Goal: Task Accomplishment & Management: Use online tool/utility

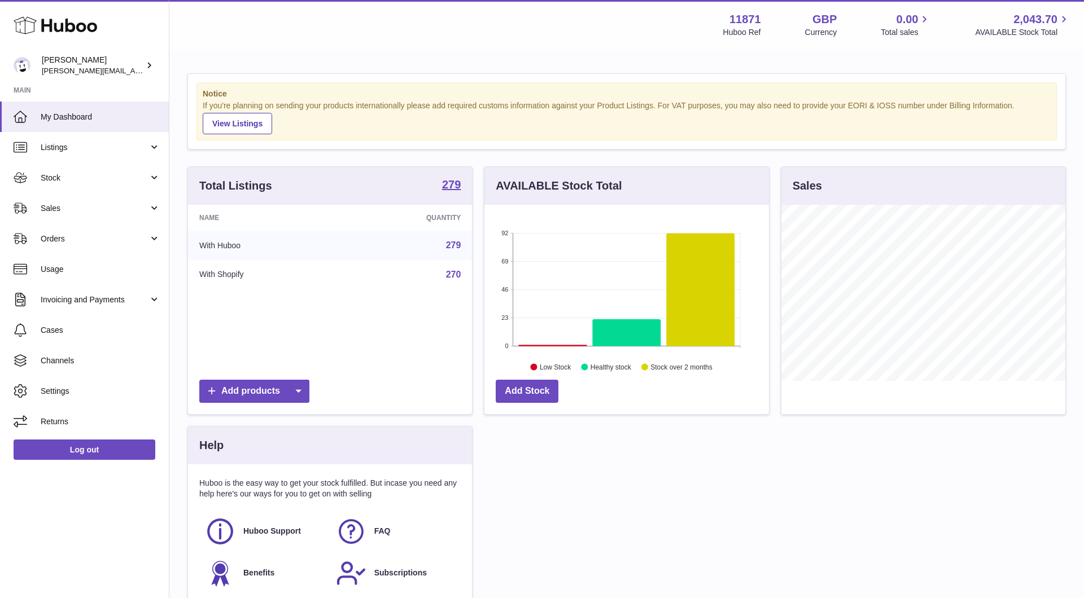
scroll to position [176, 283]
click at [94, 200] on link "Sales" at bounding box center [84, 208] width 169 height 30
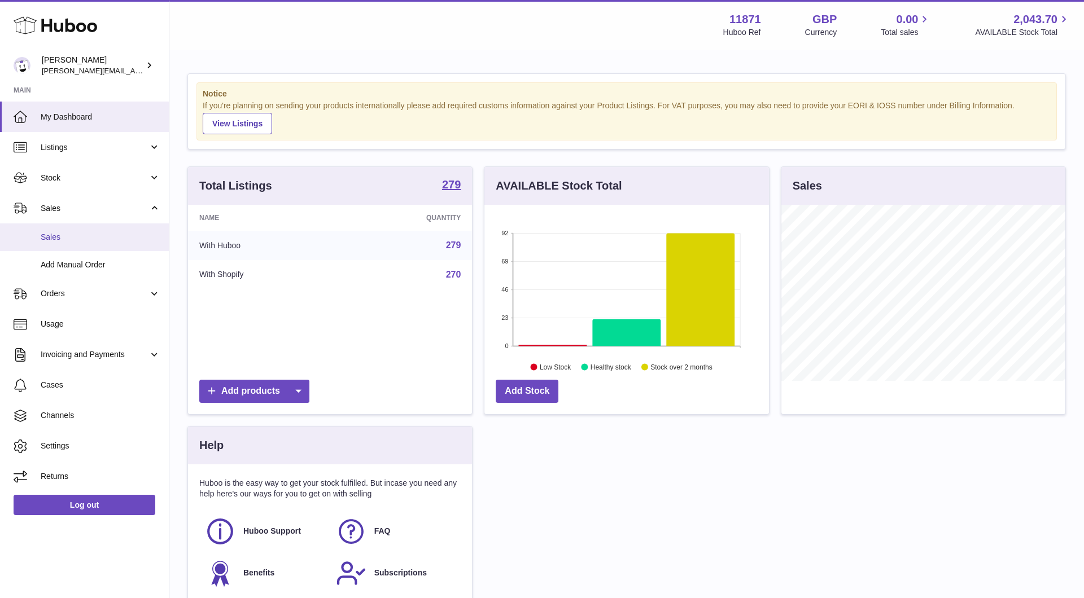
click at [87, 240] on span "Sales" at bounding box center [101, 237] width 120 height 11
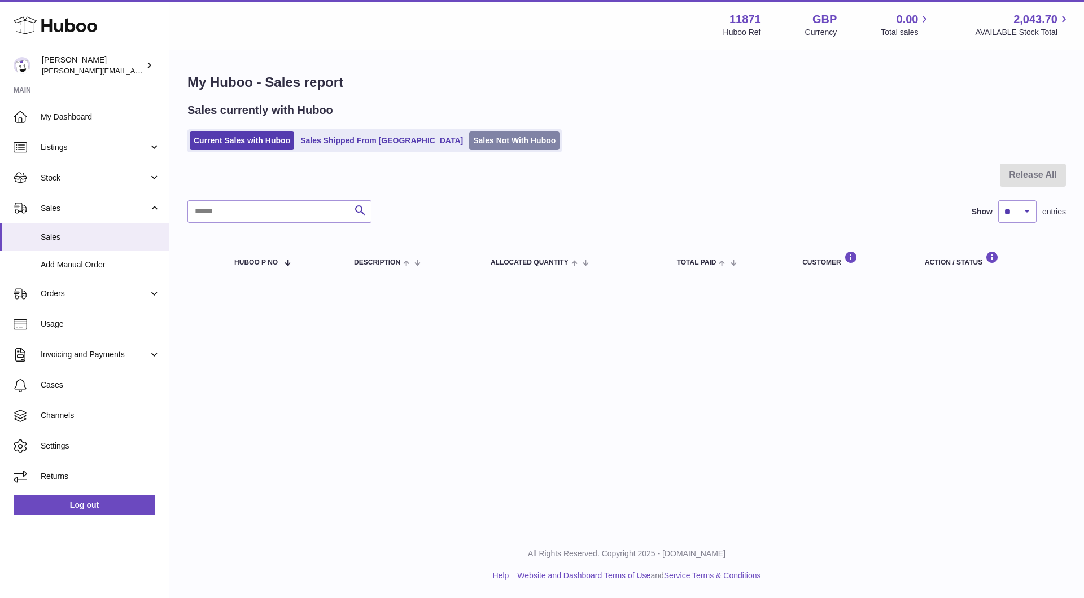
click at [469, 134] on link "Sales Not With Huboo" at bounding box center [514, 140] width 90 height 19
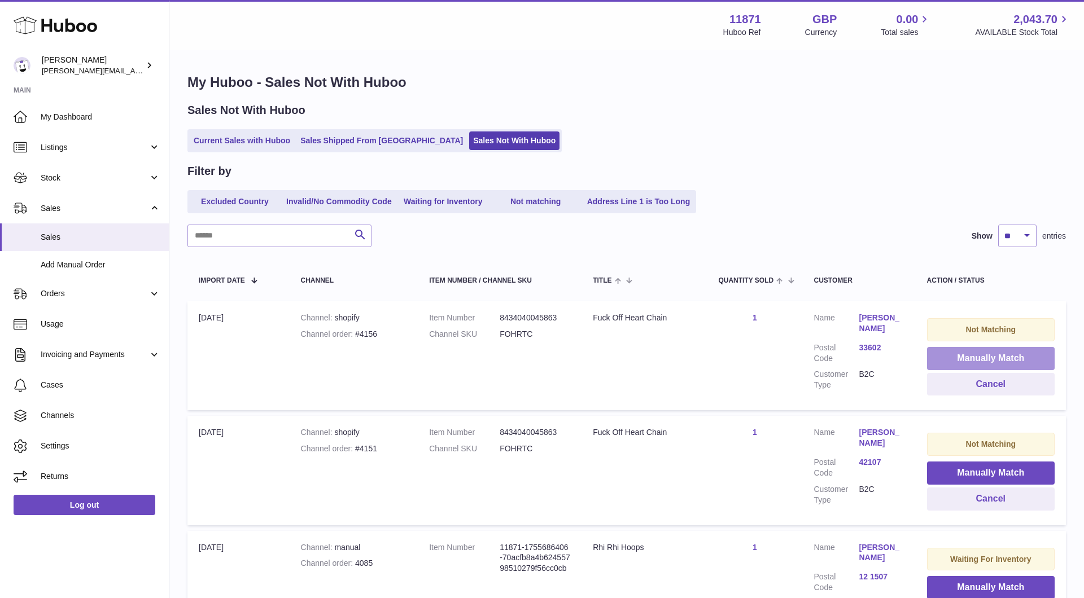
click at [961, 350] on button "Manually Match" at bounding box center [991, 358] width 128 height 23
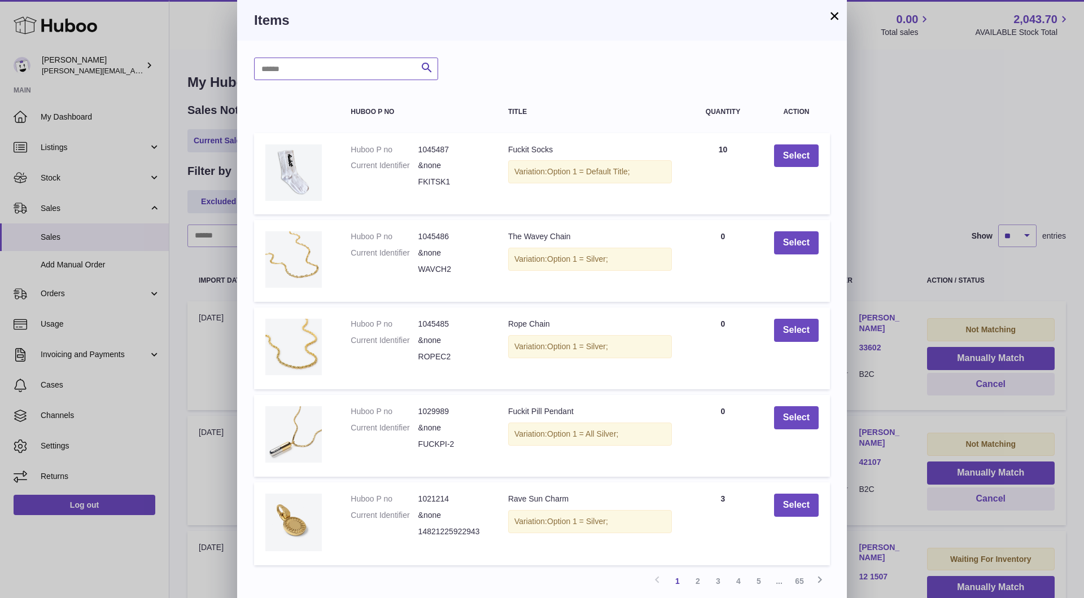
click at [350, 71] on input "text" at bounding box center [346, 69] width 184 height 23
type input "******"
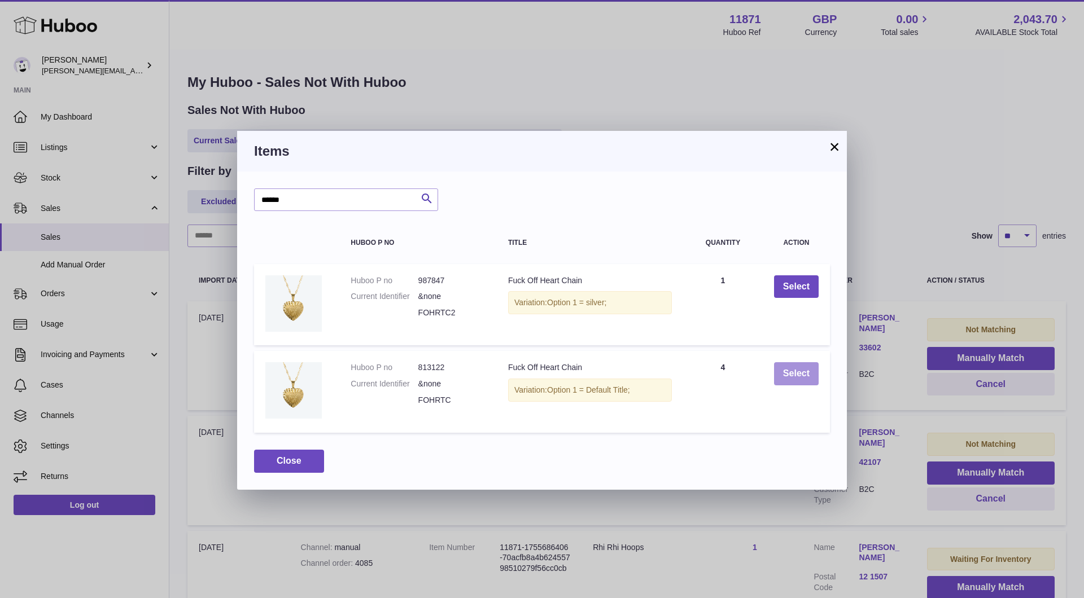
click at [793, 371] on button "Select" at bounding box center [796, 373] width 45 height 23
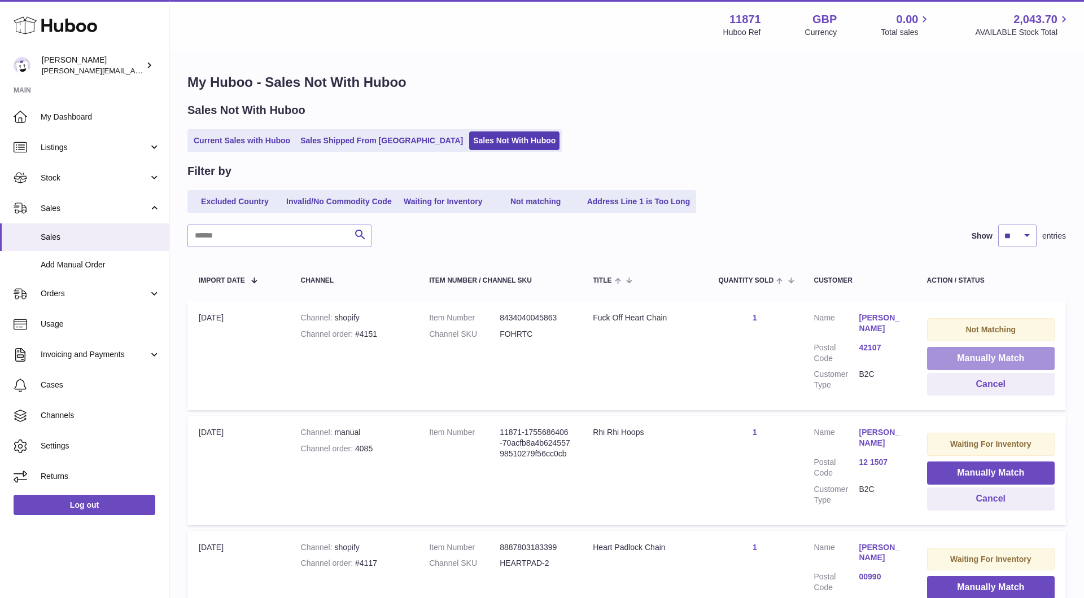
click at [960, 355] on button "Manually Match" at bounding box center [991, 358] width 128 height 23
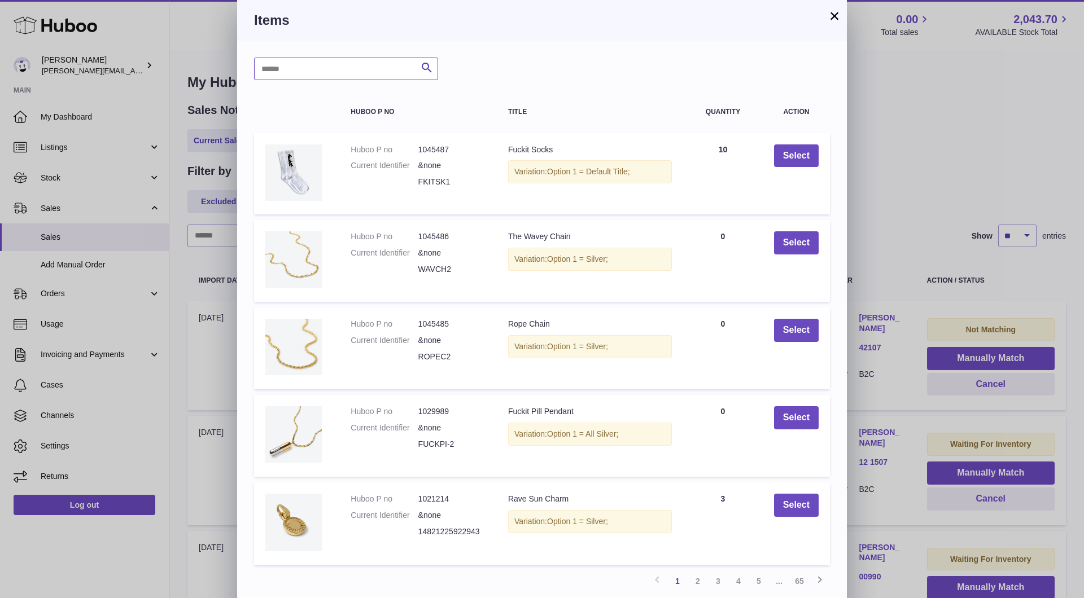
click at [319, 65] on input "text" at bounding box center [346, 69] width 184 height 23
type input "******"
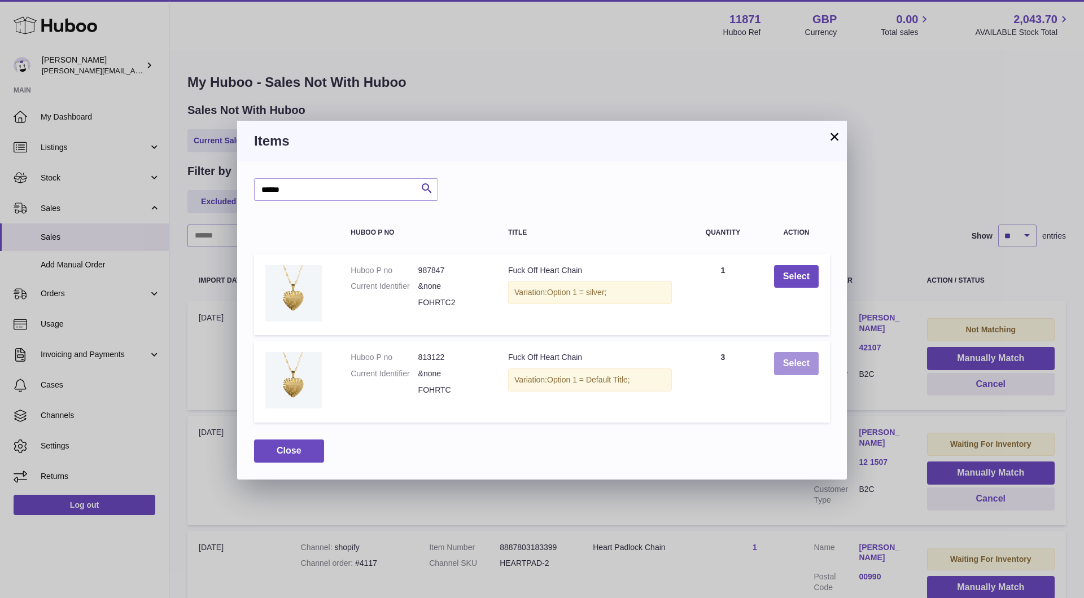
click at [786, 362] on button "Select" at bounding box center [796, 363] width 45 height 23
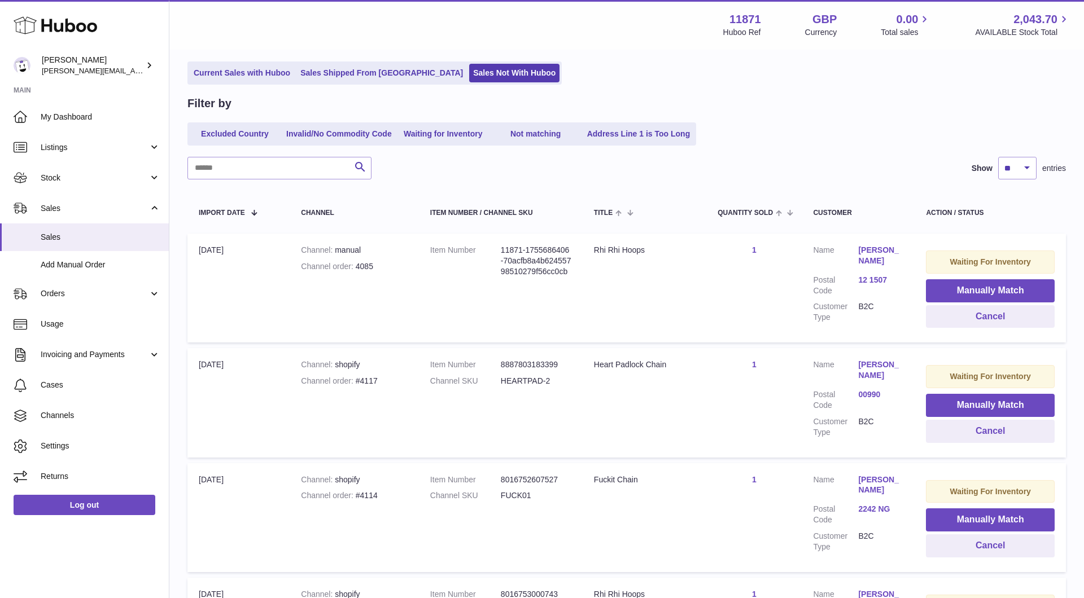
scroll to position [68, 0]
click at [987, 288] on button "Manually Match" at bounding box center [990, 290] width 129 height 23
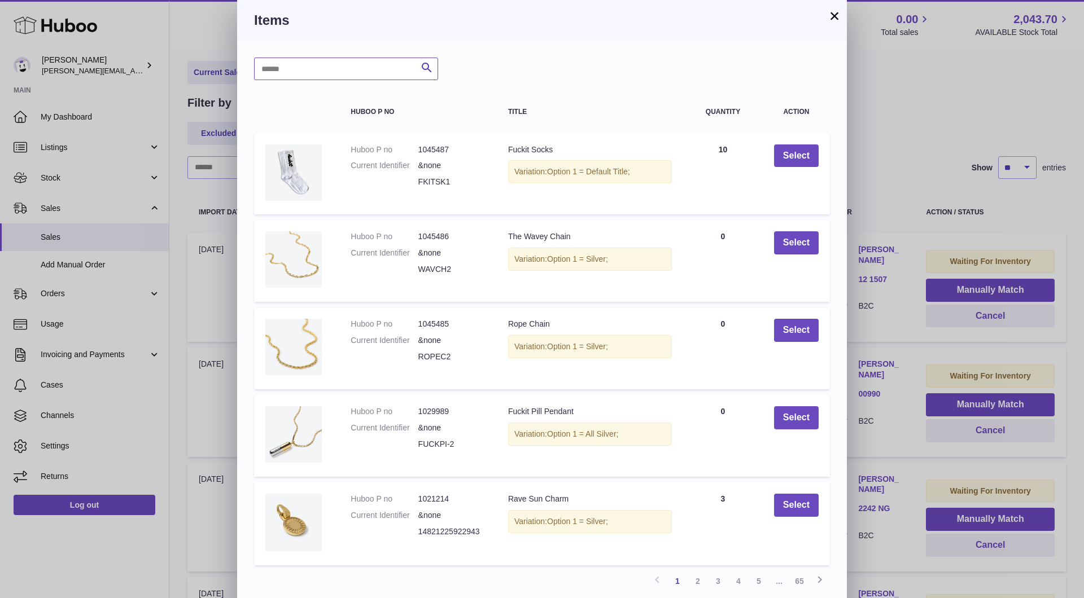
click at [366, 72] on input "text" at bounding box center [346, 69] width 184 height 23
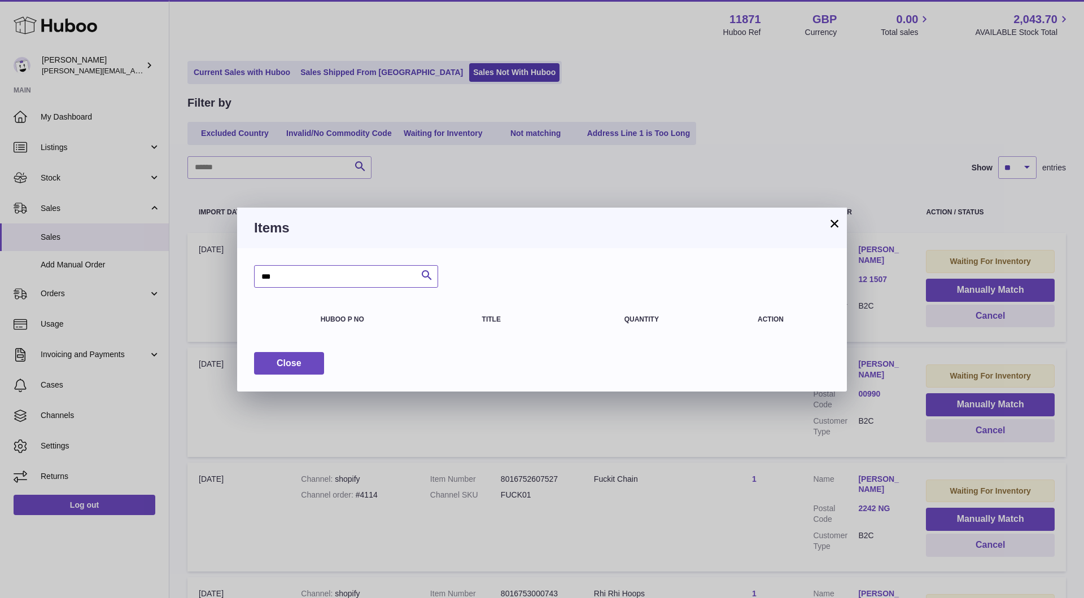
type input "***"
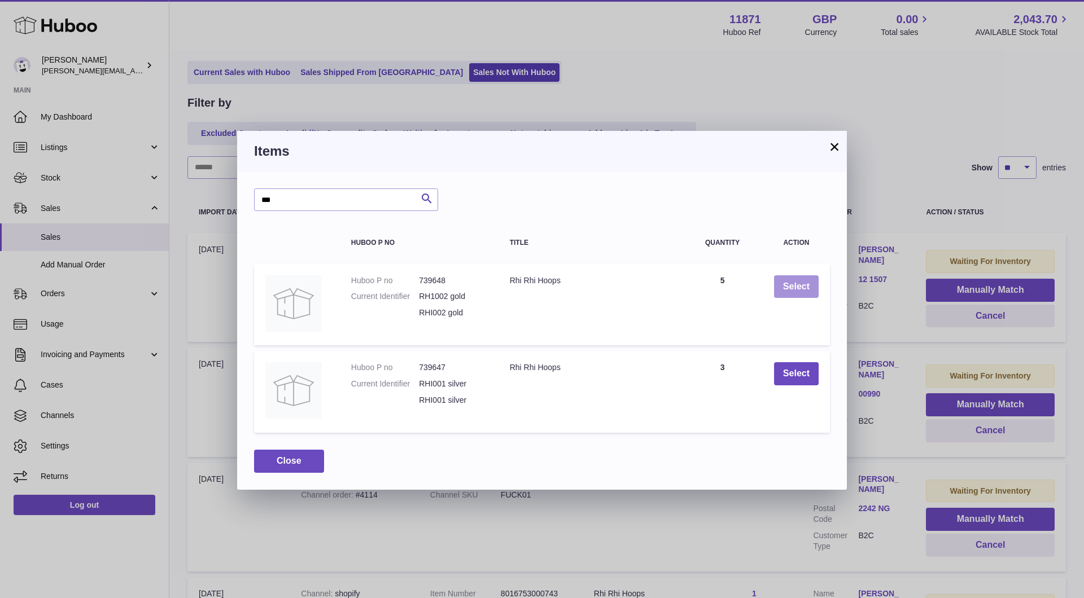
click at [784, 277] on button "Select" at bounding box center [796, 286] width 45 height 23
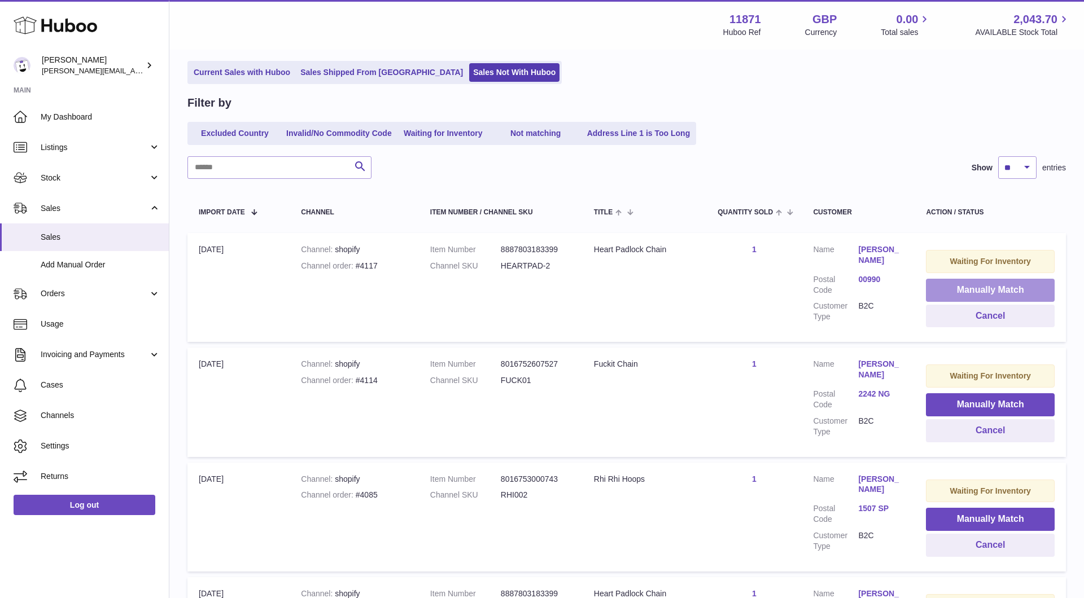
click at [955, 283] on button "Manually Match" at bounding box center [990, 290] width 129 height 23
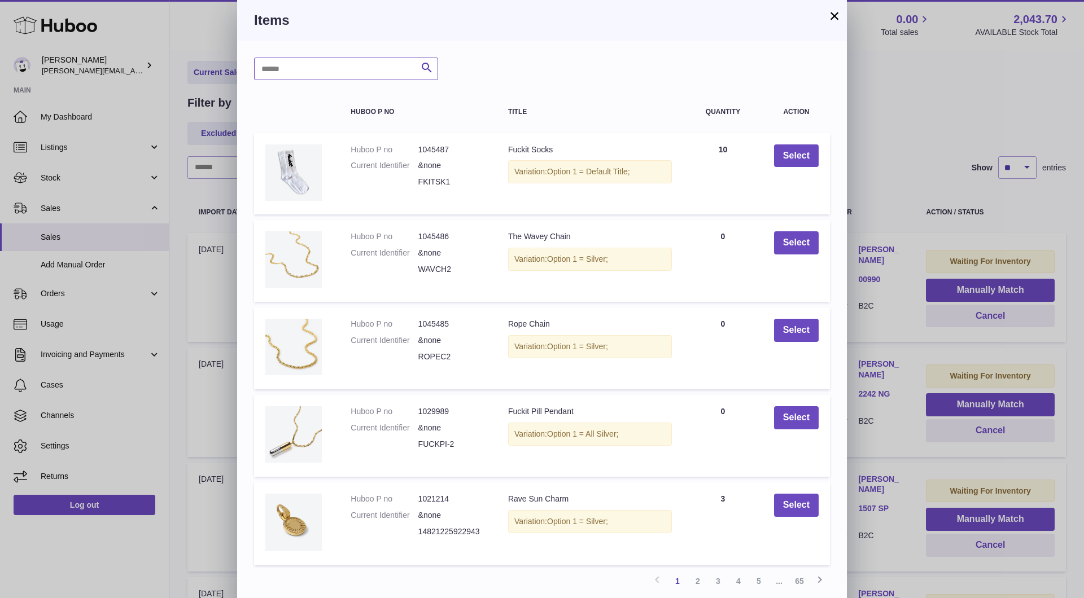
click at [293, 76] on input "text" at bounding box center [346, 69] width 184 height 23
type input "********"
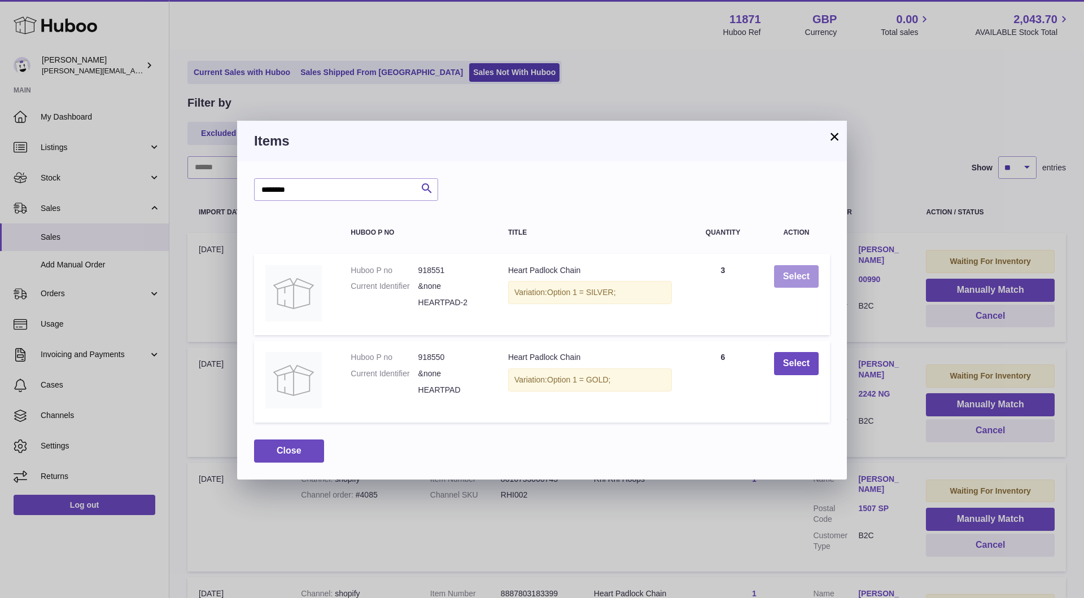
click at [804, 270] on button "Select" at bounding box center [796, 276] width 45 height 23
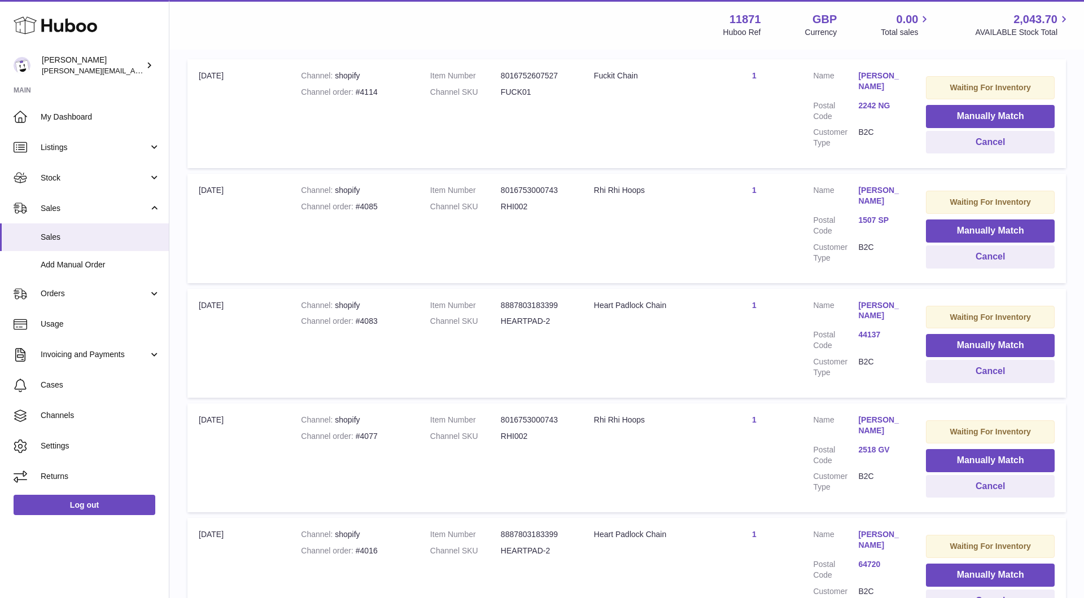
scroll to position [244, 0]
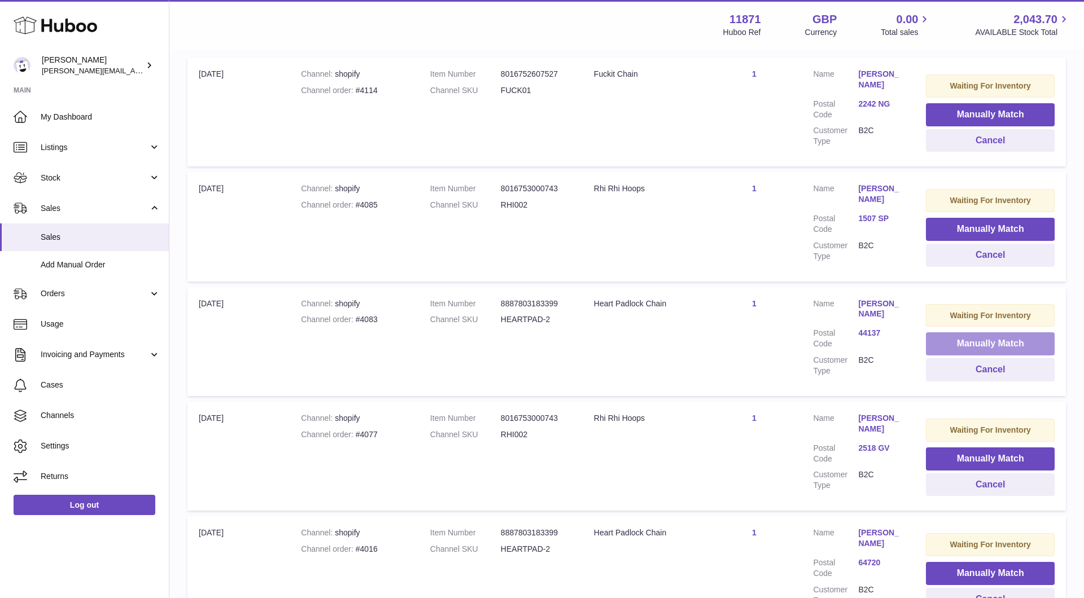
click at [1003, 348] on button "Manually Match" at bounding box center [990, 343] width 129 height 23
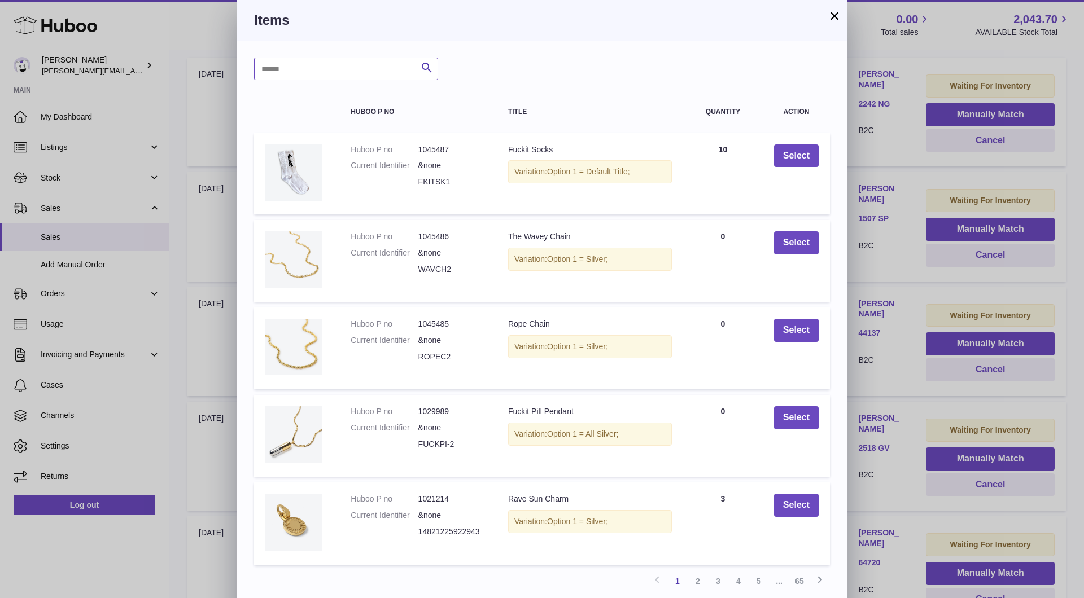
click at [326, 77] on input "text" at bounding box center [346, 69] width 184 height 23
type input "********"
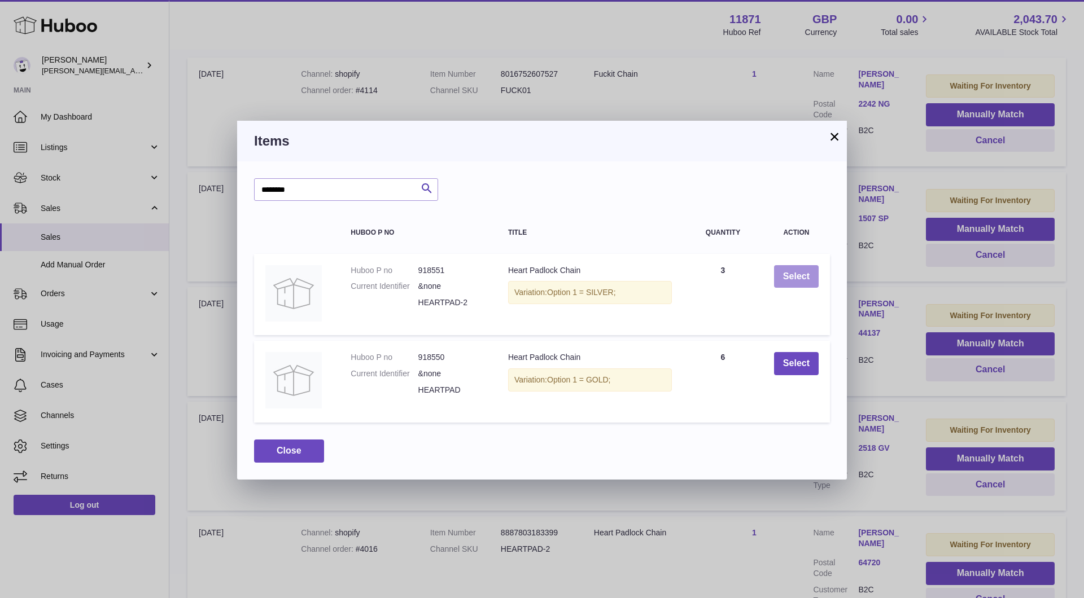
click at [807, 276] on button "Select" at bounding box center [796, 276] width 45 height 23
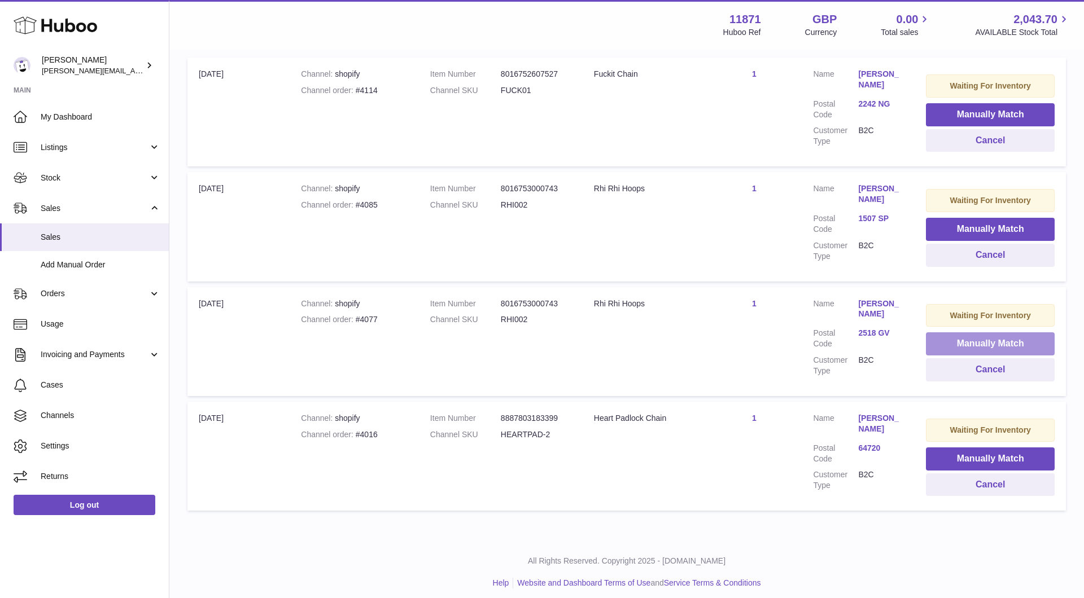
click at [1011, 346] on button "Manually Match" at bounding box center [990, 343] width 129 height 23
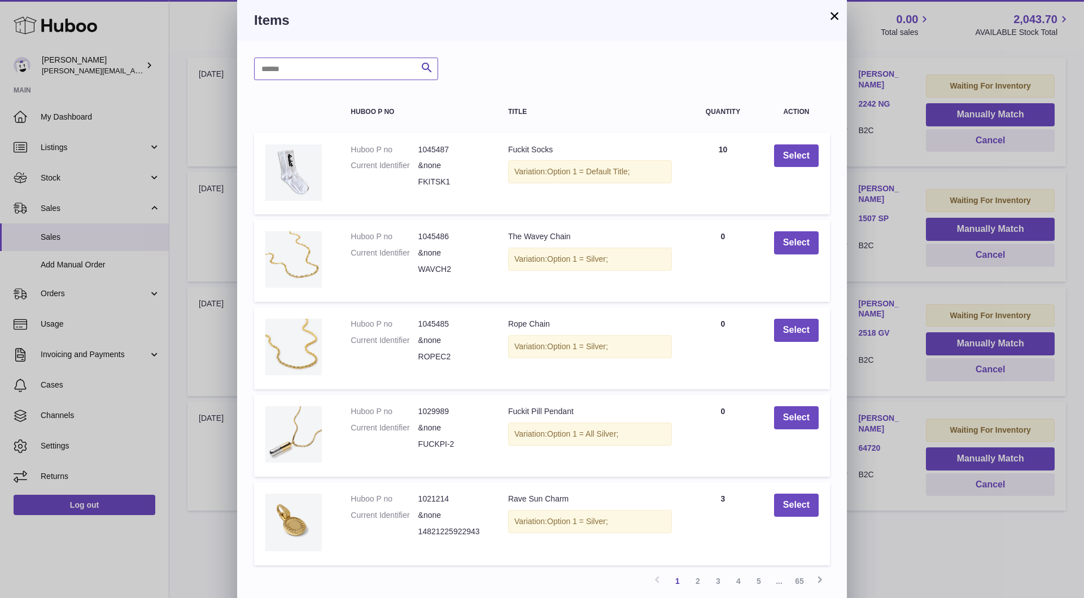
click at [350, 73] on input "text" at bounding box center [346, 69] width 184 height 23
type input "*****"
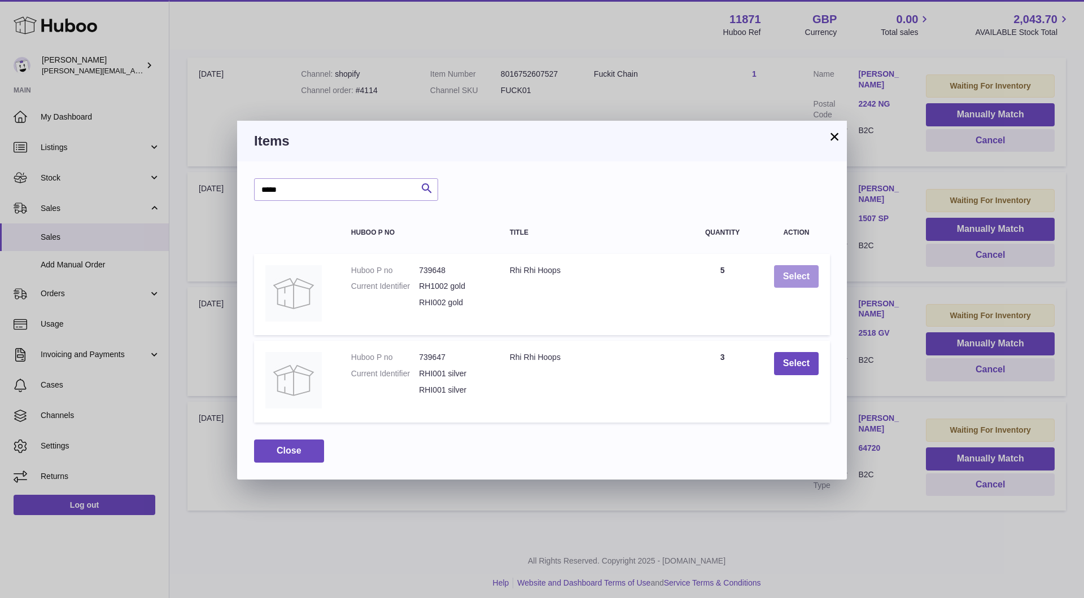
click at [795, 274] on button "Select" at bounding box center [796, 276] width 45 height 23
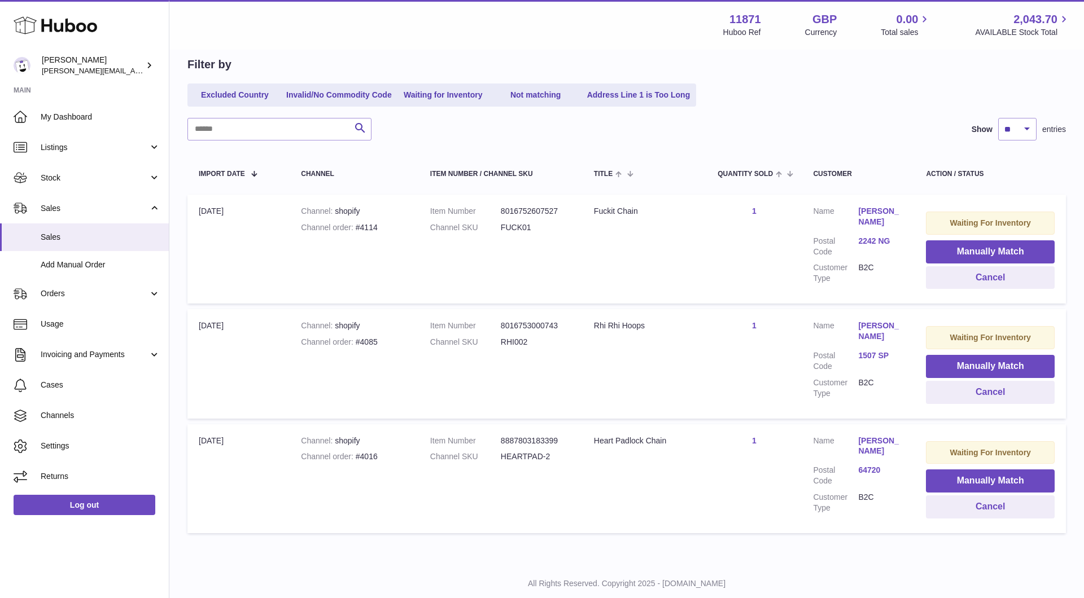
scroll to position [109, 0]
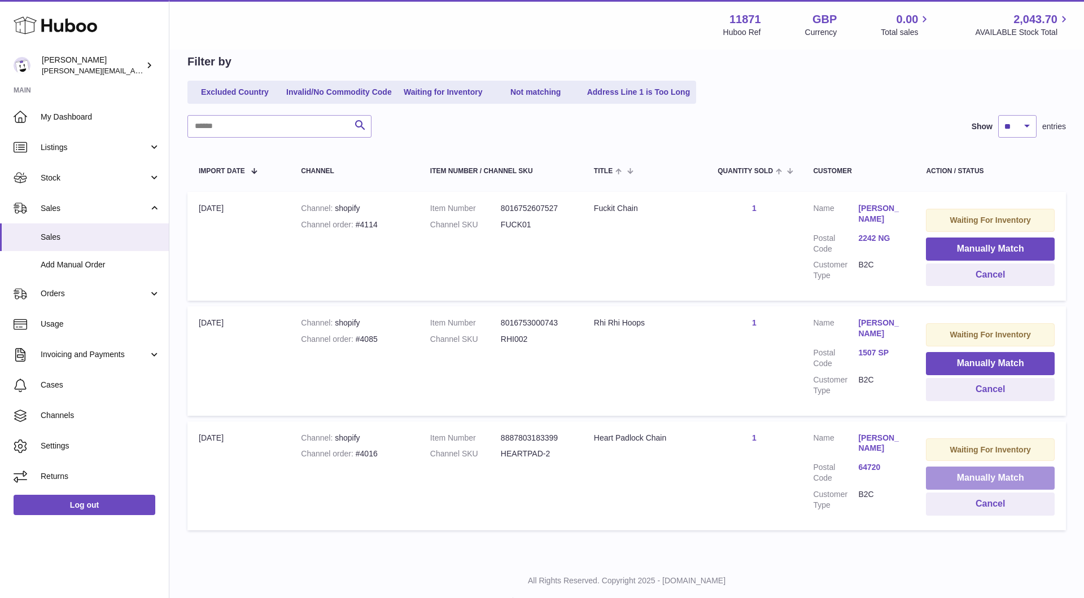
click at [980, 484] on button "Manually Match" at bounding box center [990, 478] width 129 height 23
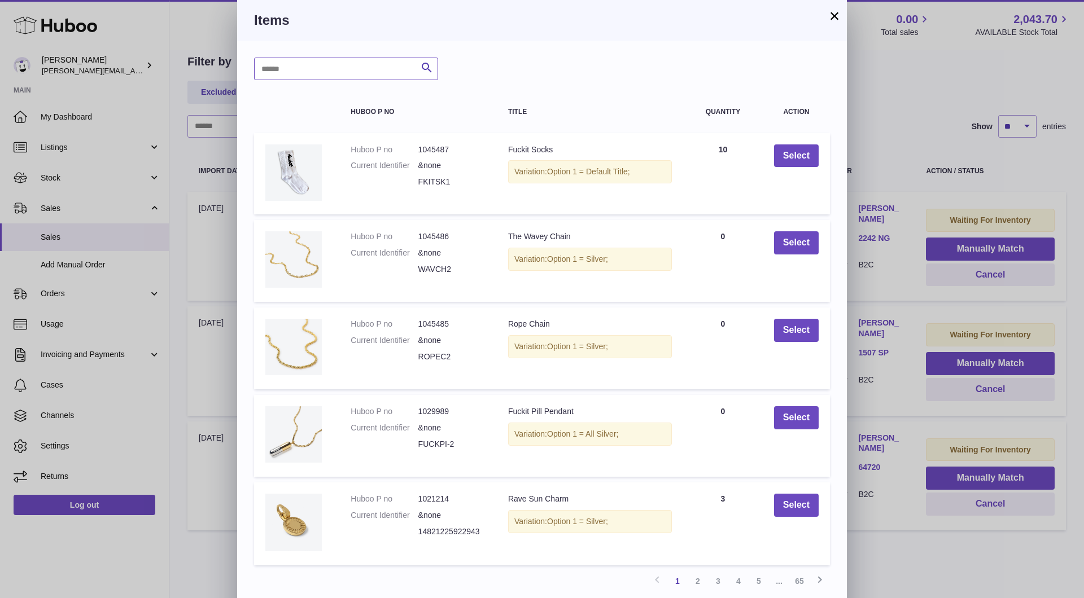
click at [382, 71] on input "text" at bounding box center [346, 69] width 184 height 23
type input "********"
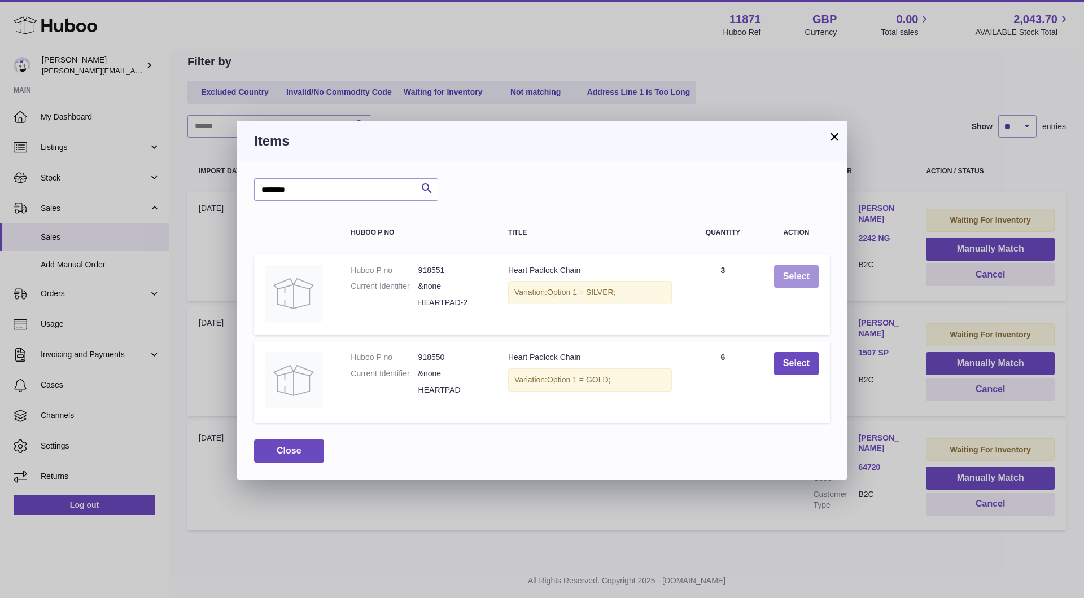
click at [780, 278] on button "Select" at bounding box center [796, 276] width 45 height 23
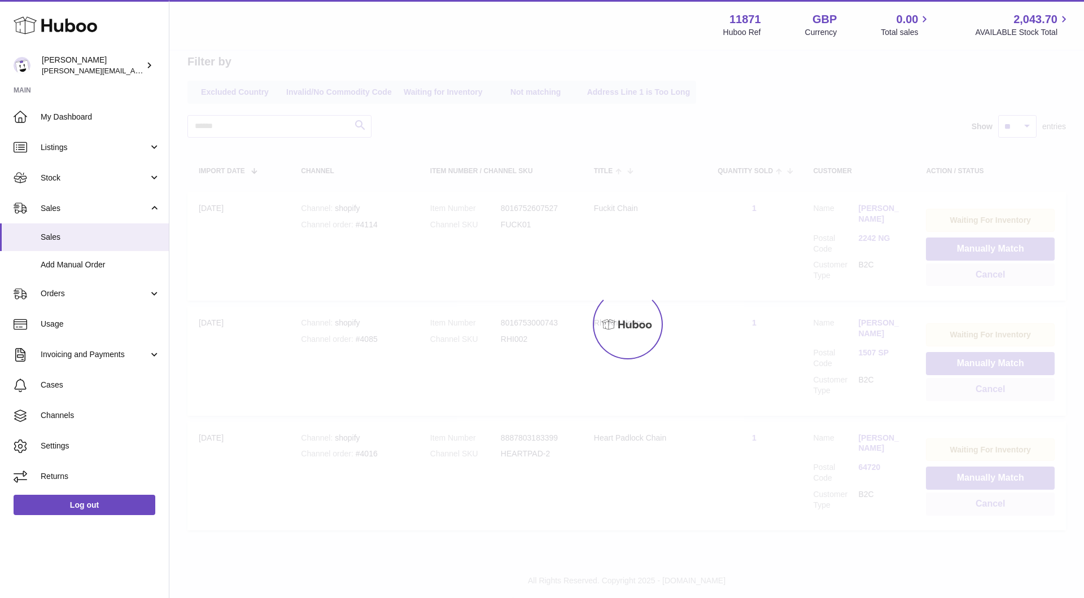
scroll to position [28, 0]
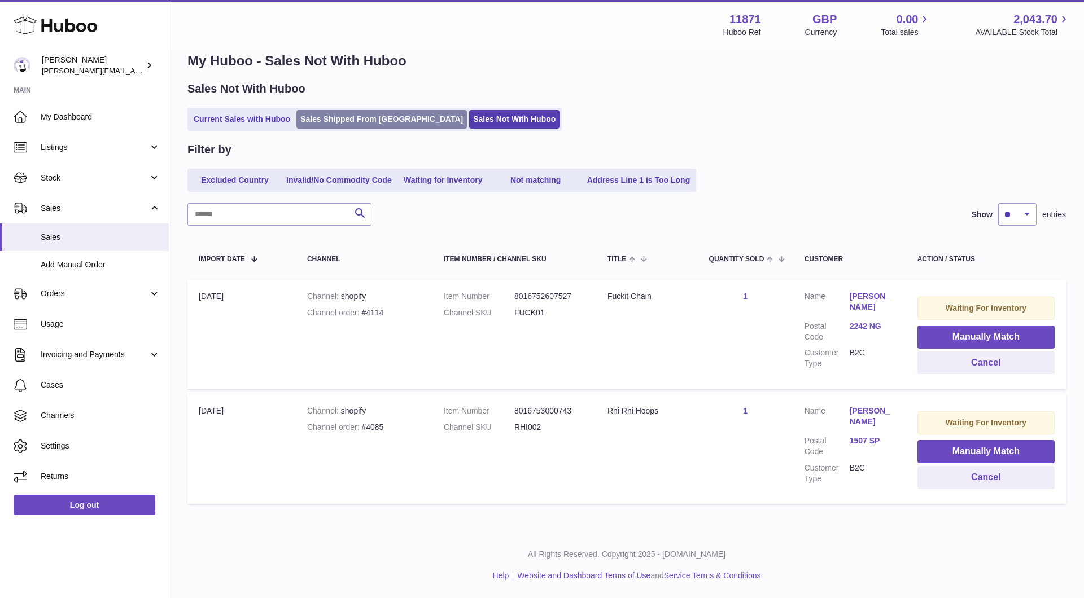
click at [384, 110] on link "Sales Shipped From [GEOGRAPHIC_DATA]" at bounding box center [381, 119] width 170 height 19
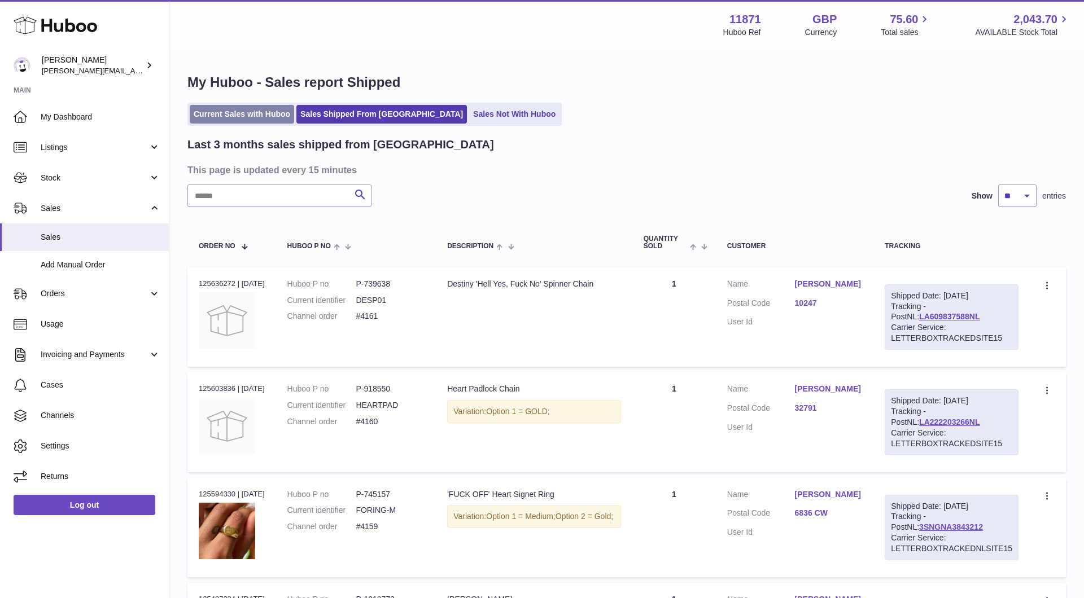
click at [247, 111] on link "Current Sales with Huboo" at bounding box center [242, 114] width 104 height 19
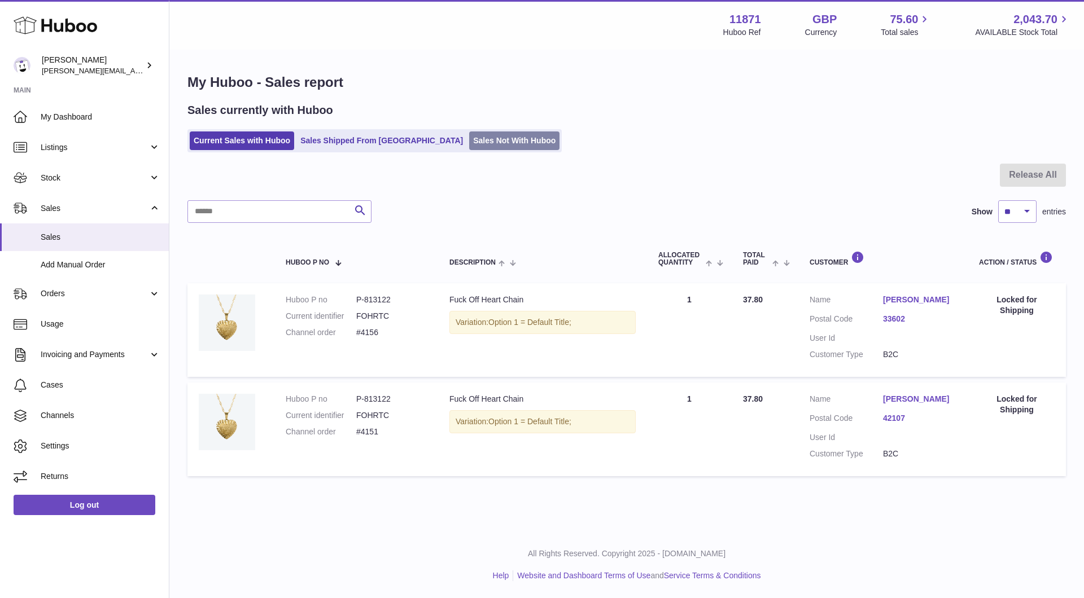
click at [477, 137] on link "Sales Not With Huboo" at bounding box center [514, 140] width 90 height 19
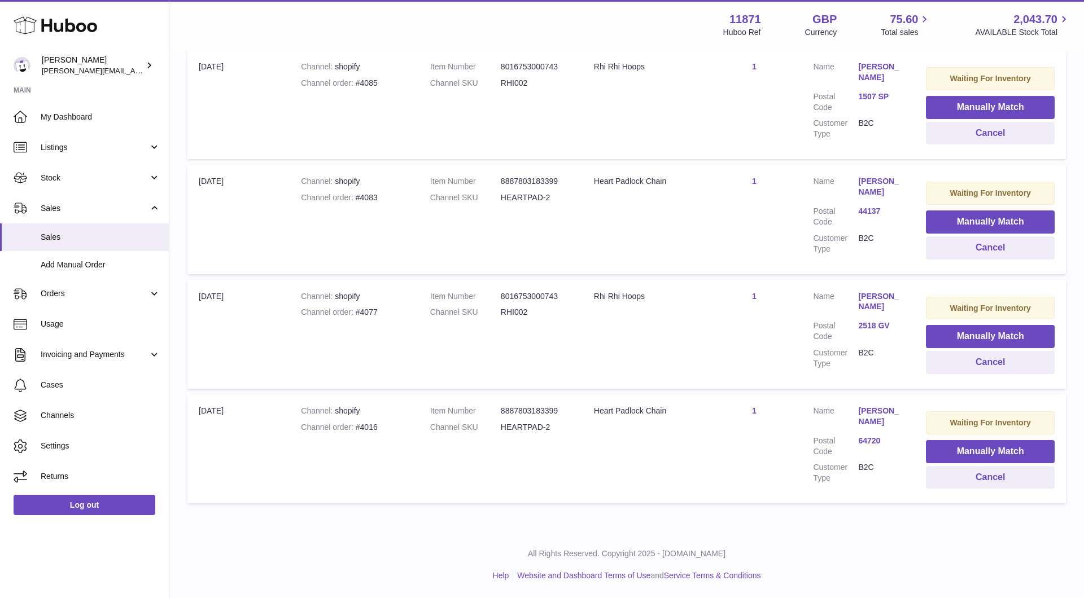
scroll to position [606, 0]
click at [958, 451] on button "Manually Match" at bounding box center [990, 451] width 129 height 23
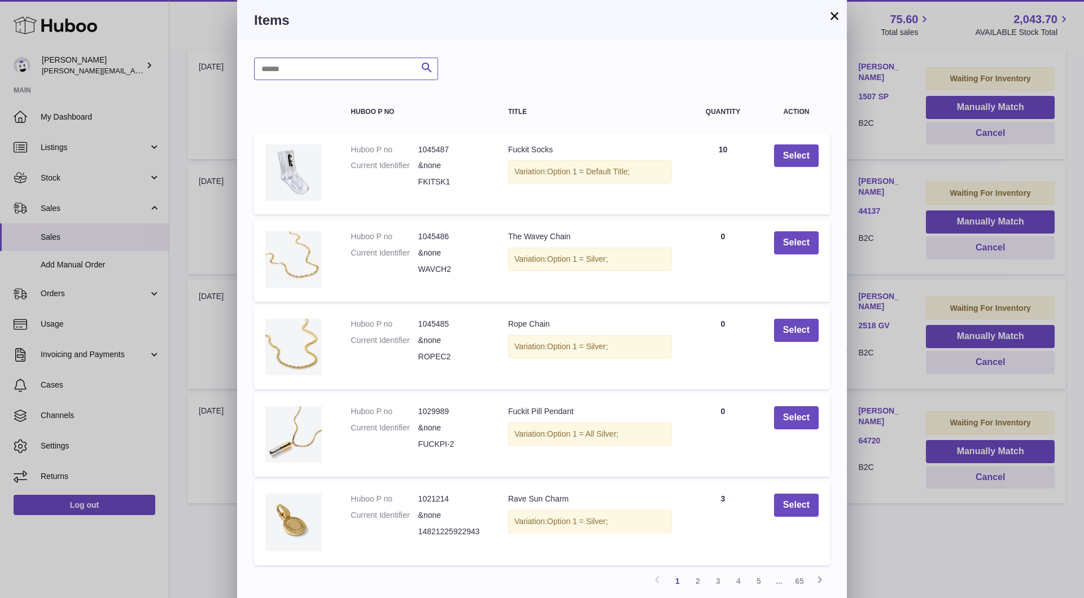
click at [318, 76] on input "text" at bounding box center [346, 69] width 184 height 23
type input "********"
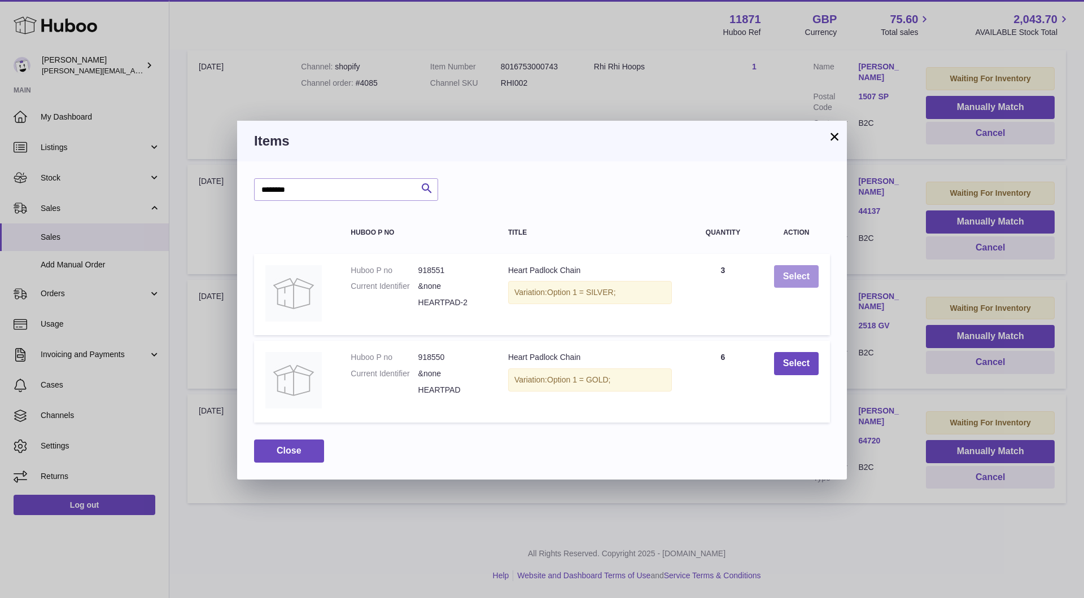
click at [784, 272] on button "Select" at bounding box center [796, 276] width 45 height 23
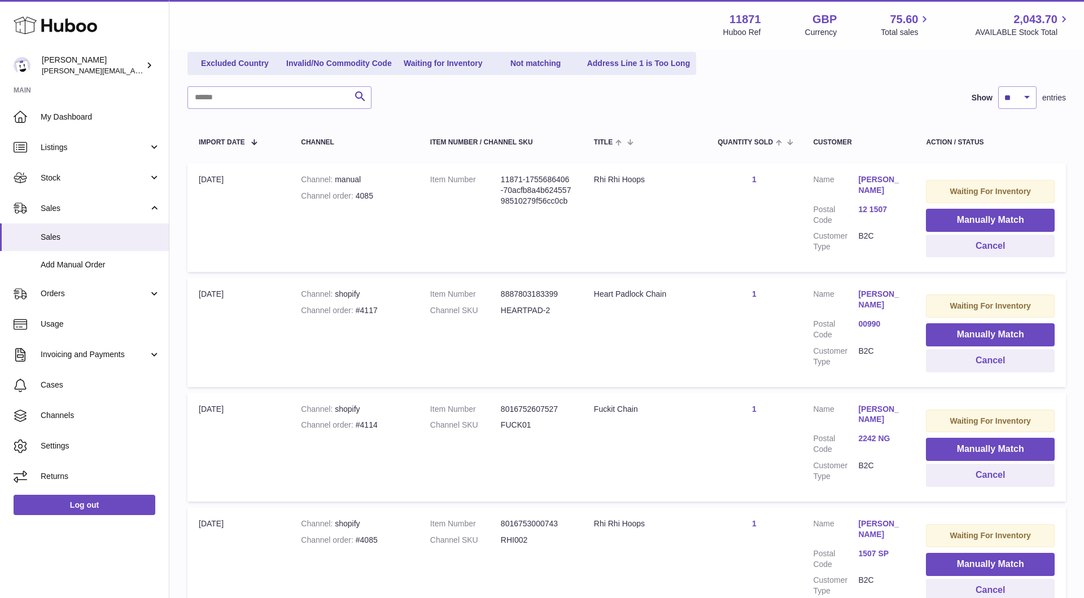
scroll to position [145, 0]
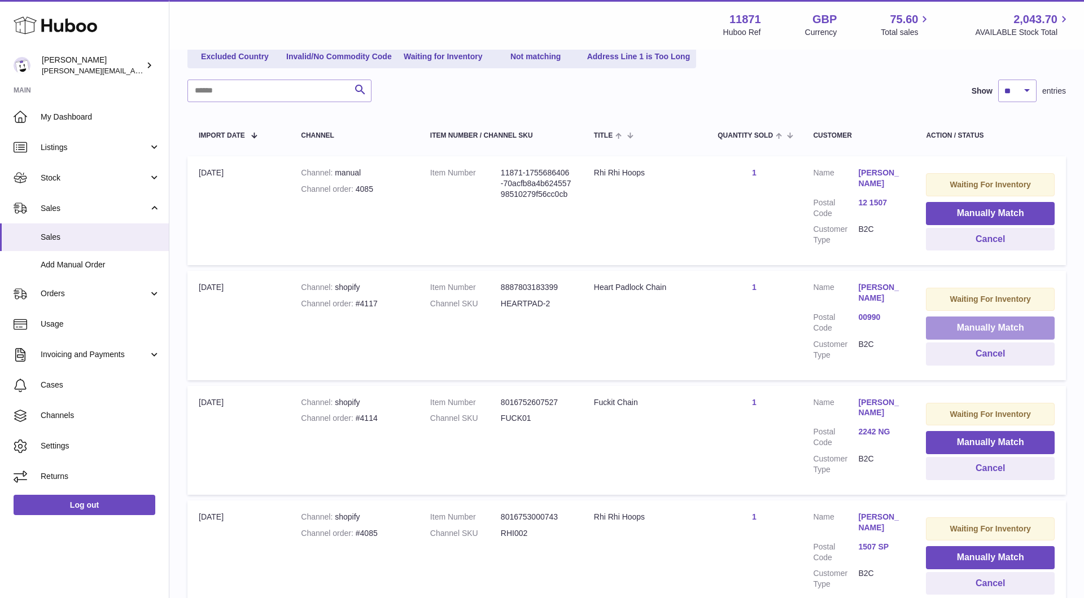
click at [993, 329] on button "Manually Match" at bounding box center [990, 328] width 129 height 23
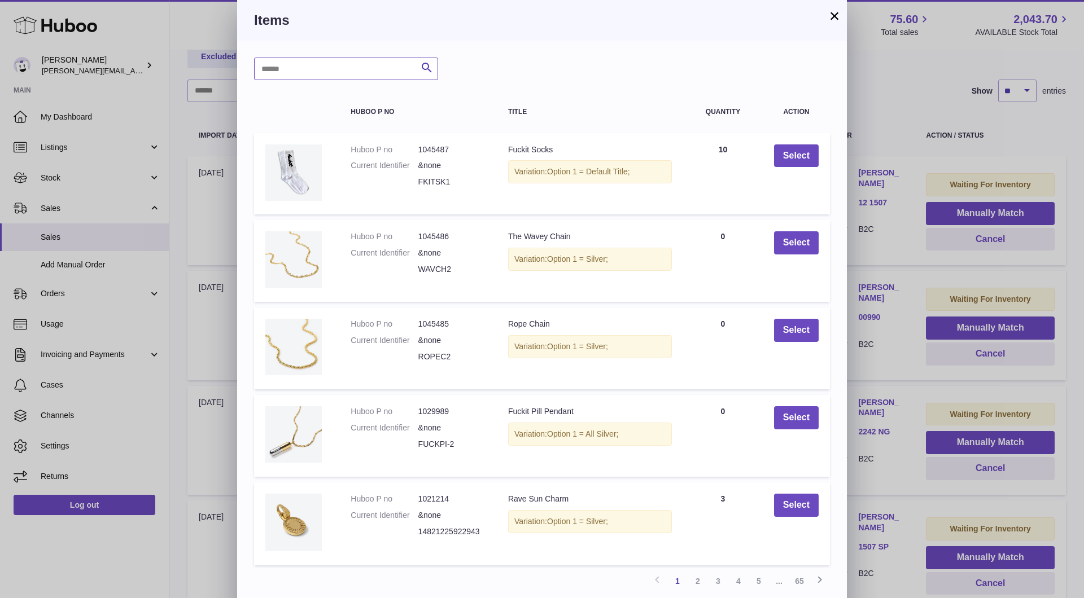
click at [370, 64] on input "text" at bounding box center [346, 69] width 184 height 23
type input "********"
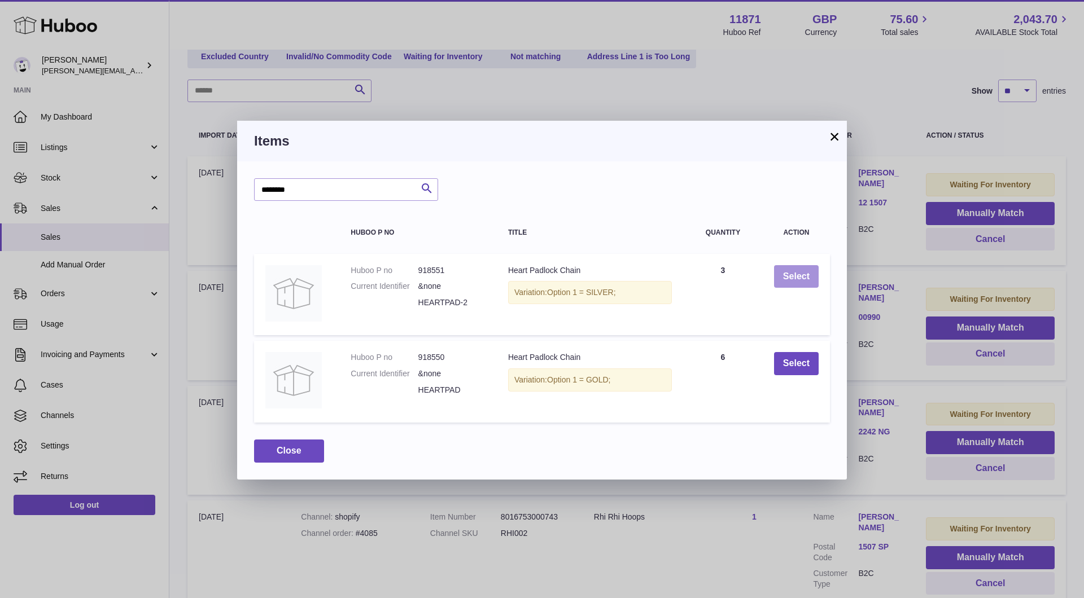
click at [795, 270] on button "Select" at bounding box center [796, 276] width 45 height 23
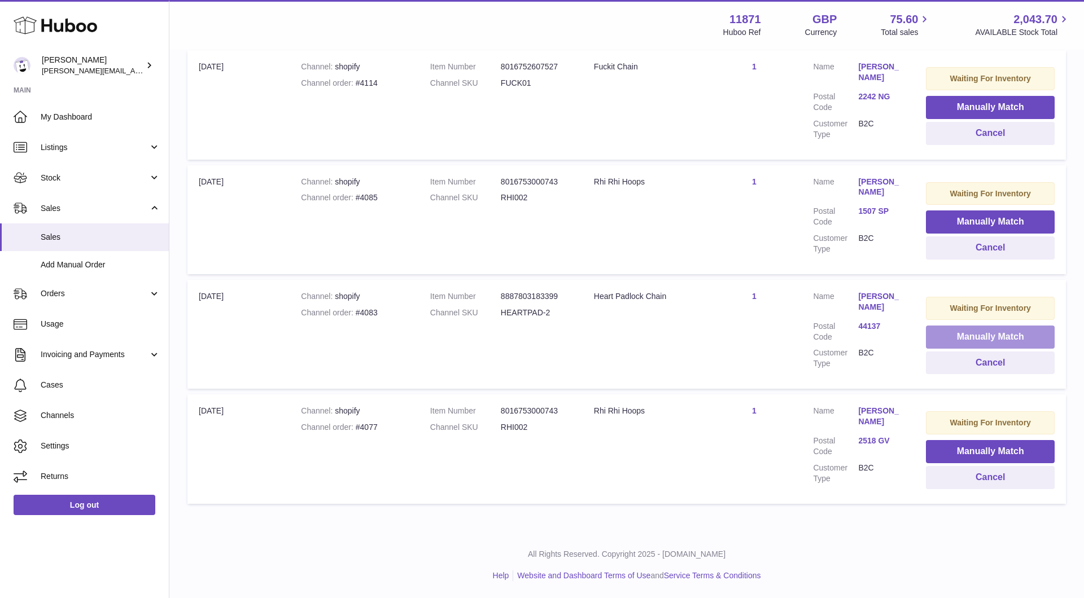
scroll to position [378, 0]
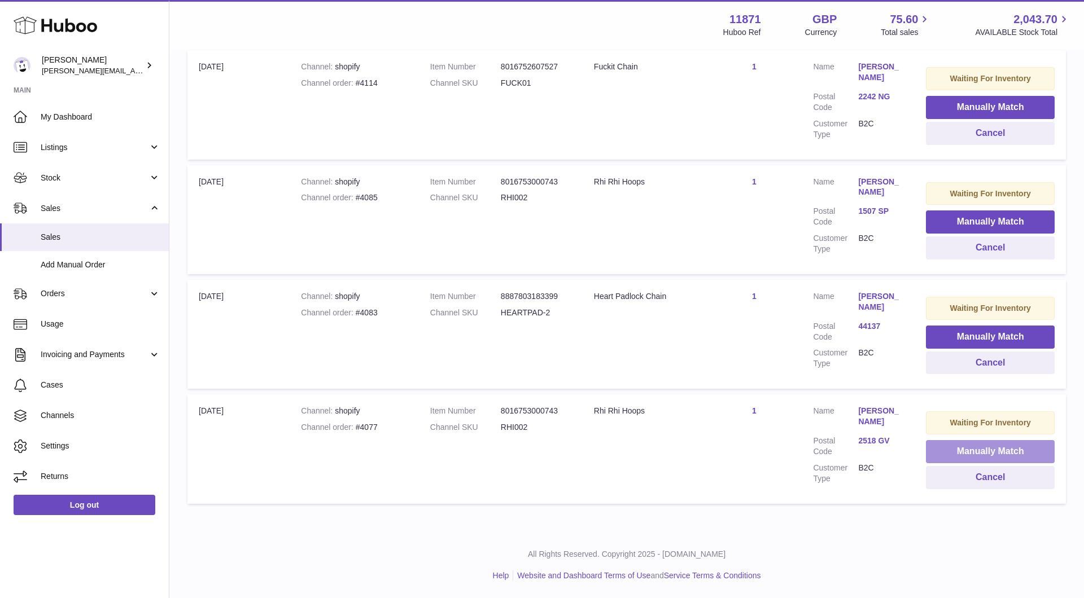
click at [1010, 458] on button "Manually Match" at bounding box center [990, 451] width 129 height 23
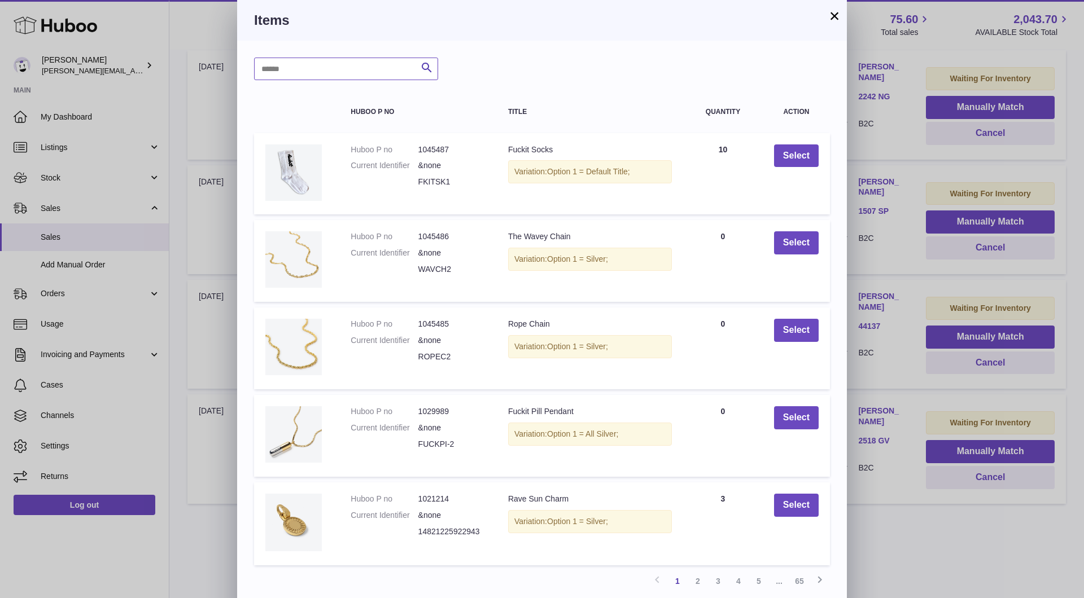
click at [392, 66] on input "text" at bounding box center [346, 69] width 184 height 23
type input "******"
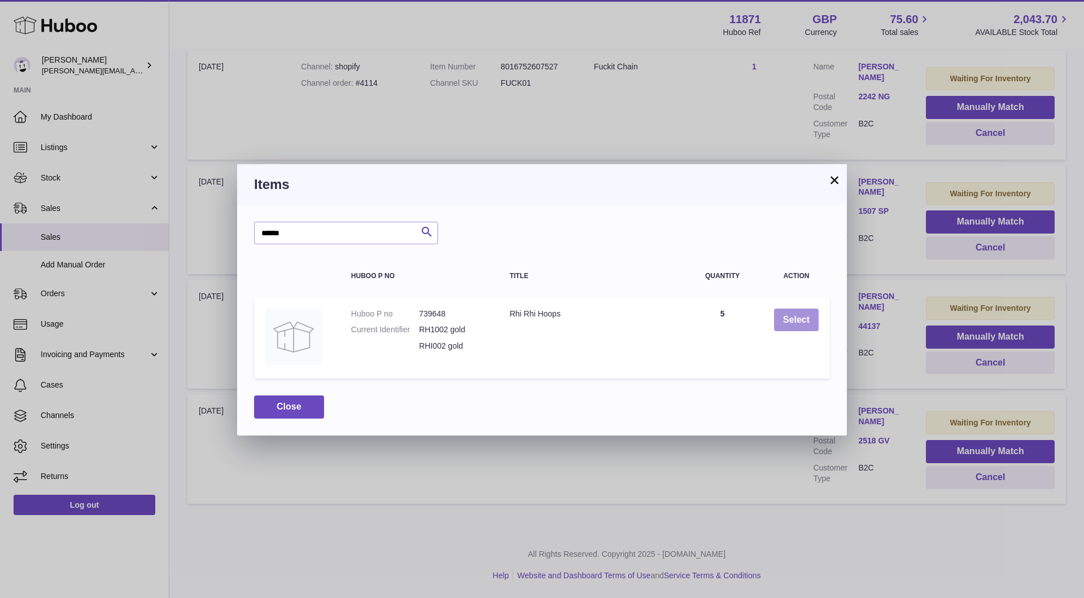
click at [800, 318] on button "Select" at bounding box center [796, 320] width 45 height 23
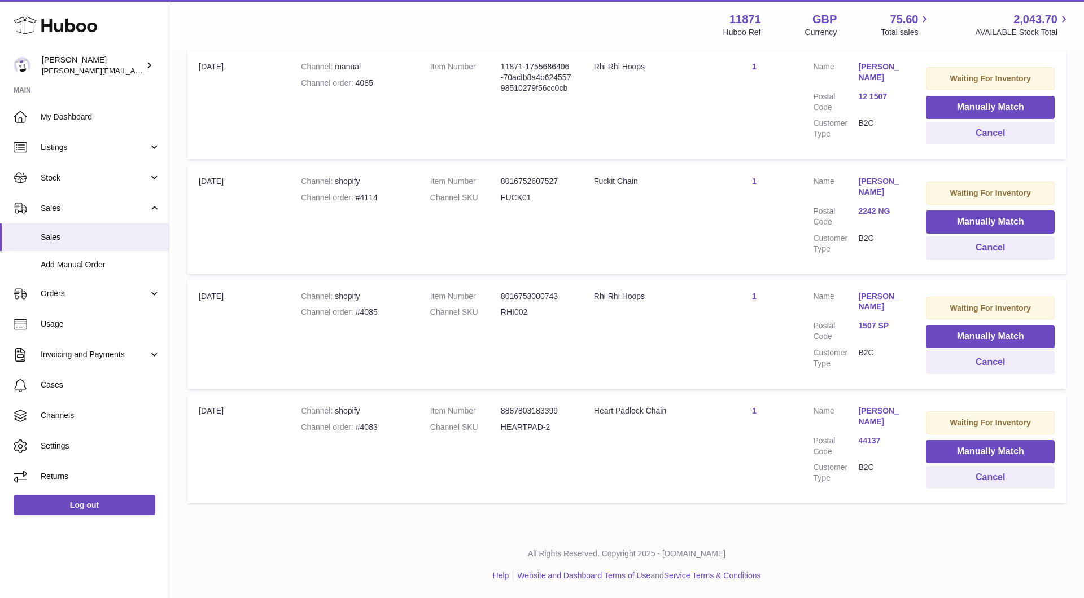
scroll to position [267, 0]
click at [938, 448] on button "Manually Match" at bounding box center [990, 451] width 129 height 23
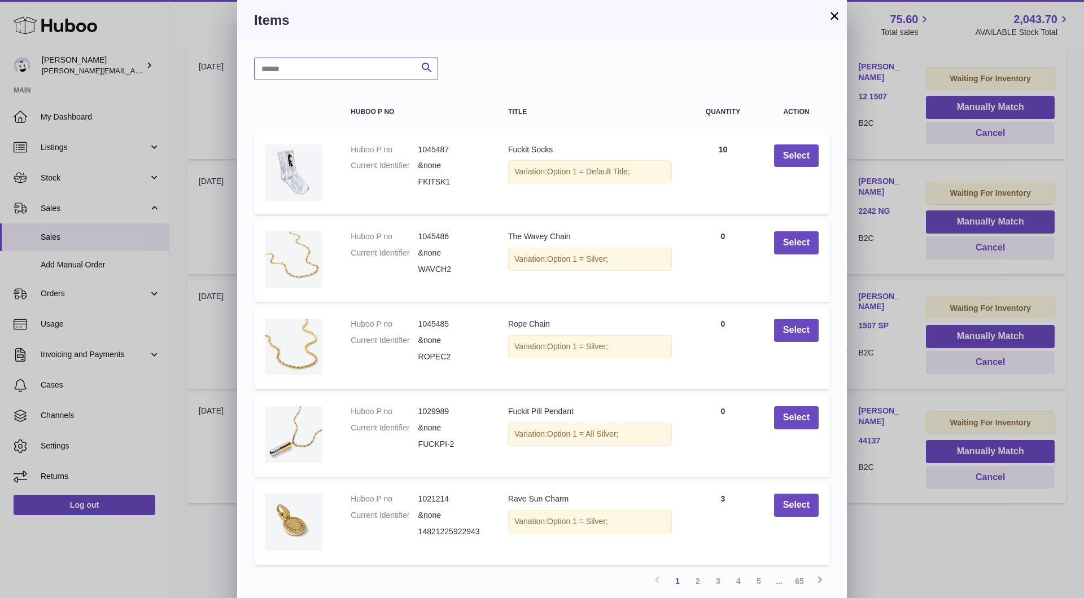
click at [353, 58] on input "text" at bounding box center [346, 69] width 184 height 23
type input "*"
type input "********"
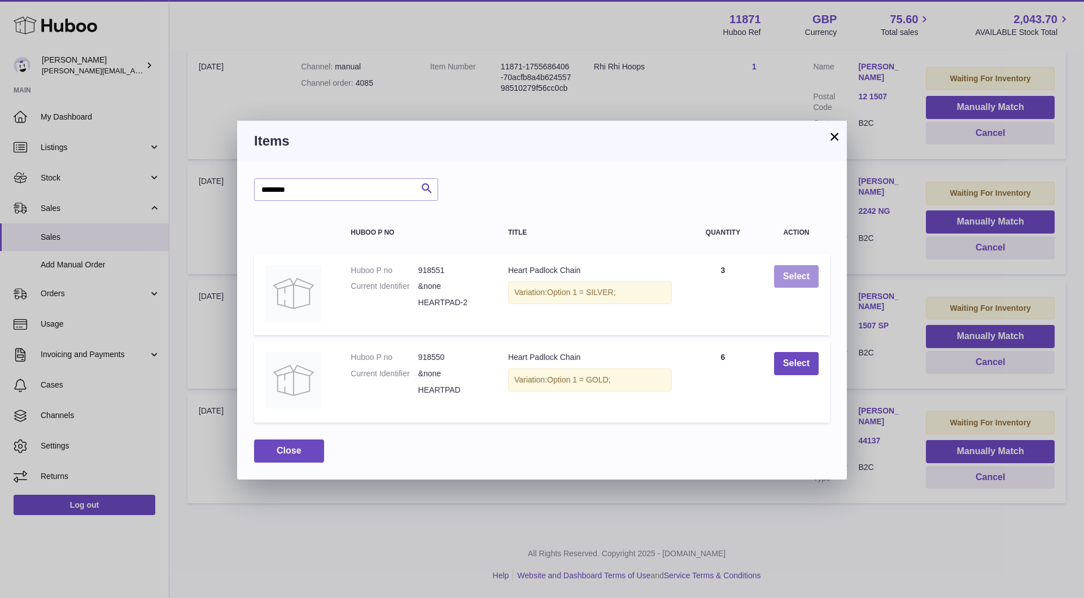
click at [795, 276] on button "Select" at bounding box center [796, 276] width 45 height 23
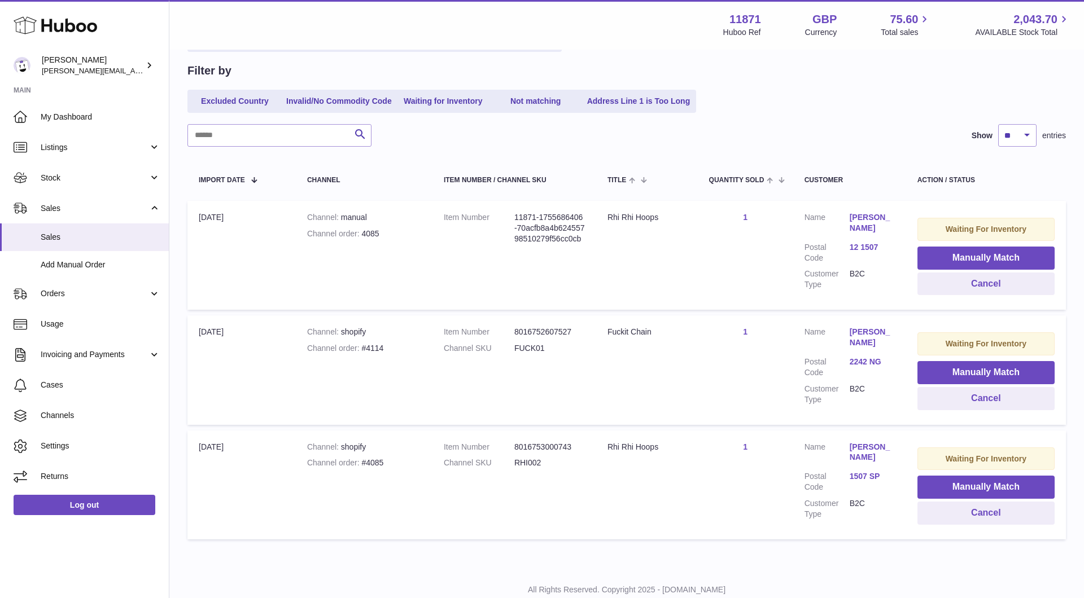
scroll to position [95, 0]
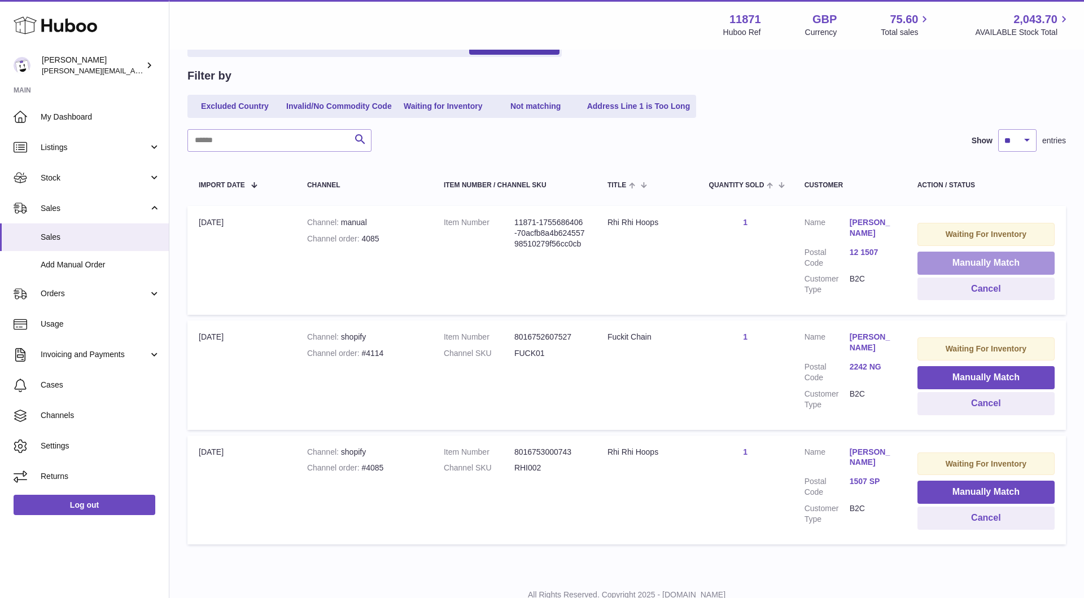
click at [1000, 254] on button "Manually Match" at bounding box center [985, 263] width 137 height 23
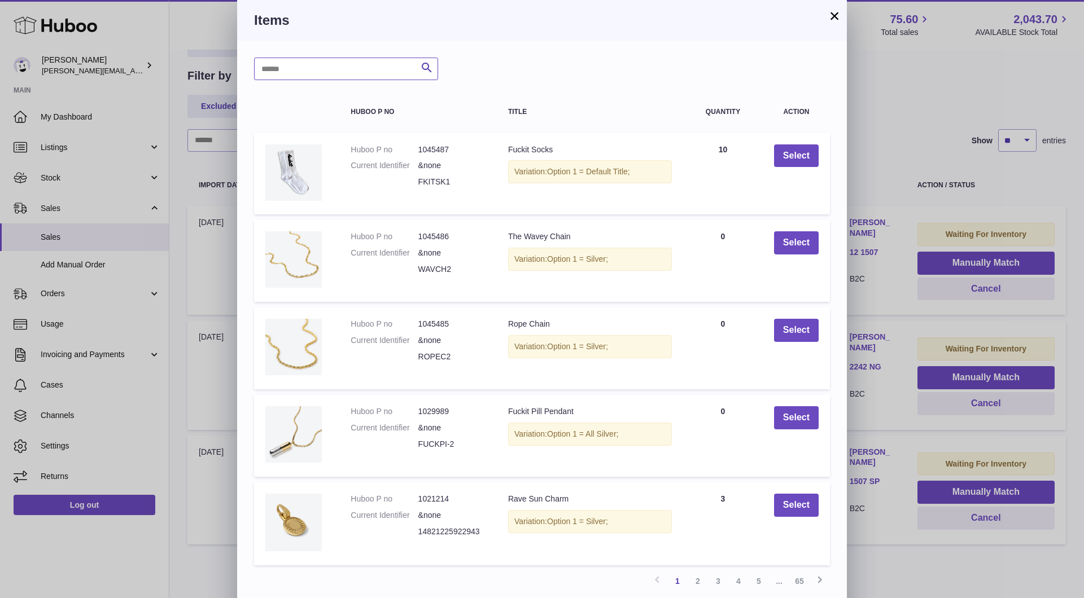
click at [358, 78] on input "text" at bounding box center [346, 69] width 184 height 23
type input "******"
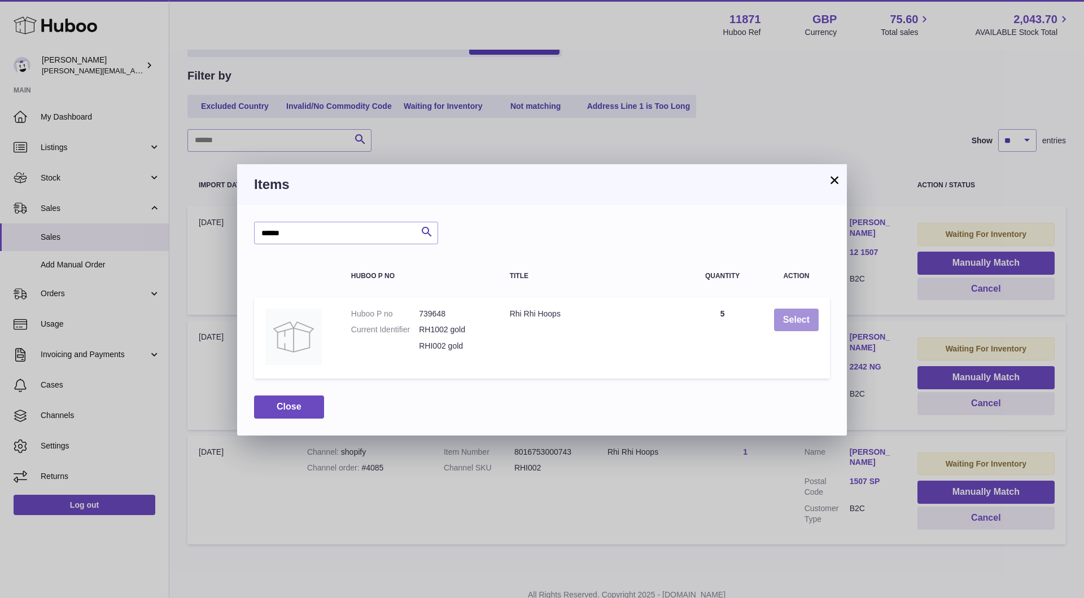
click at [806, 317] on button "Select" at bounding box center [796, 320] width 45 height 23
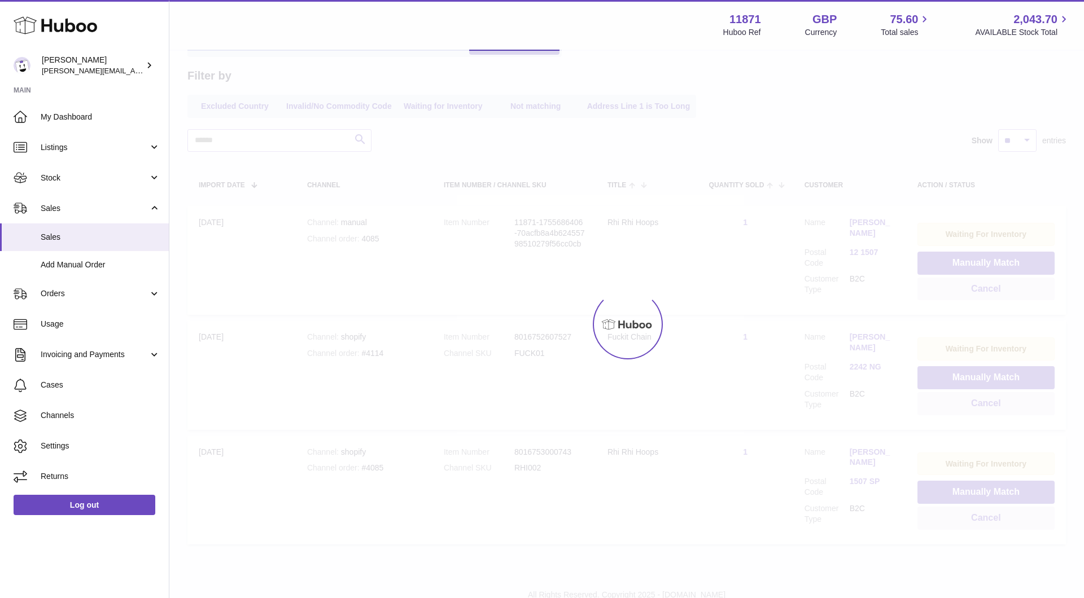
scroll to position [28, 0]
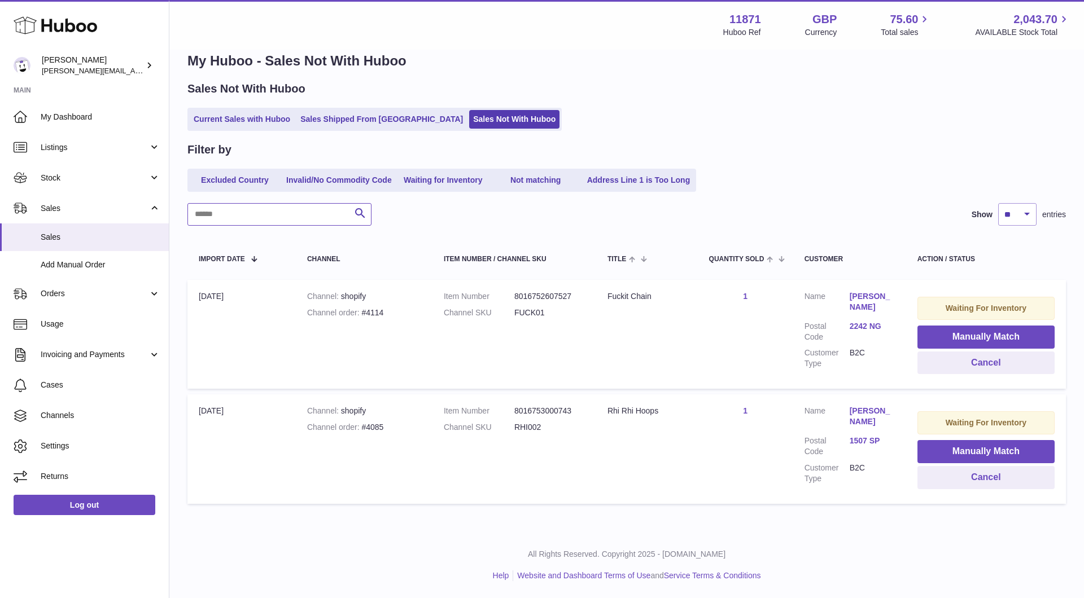
click at [280, 203] on input "text" at bounding box center [279, 214] width 184 height 23
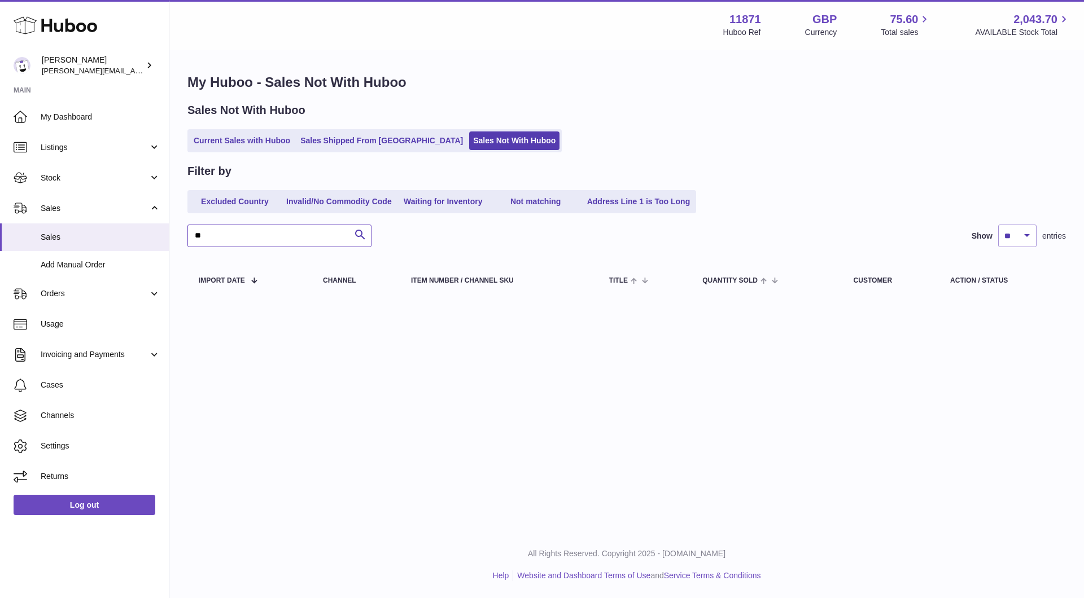
type input "*"
type input "****"
click at [243, 147] on link "Current Sales with Huboo" at bounding box center [242, 140] width 104 height 19
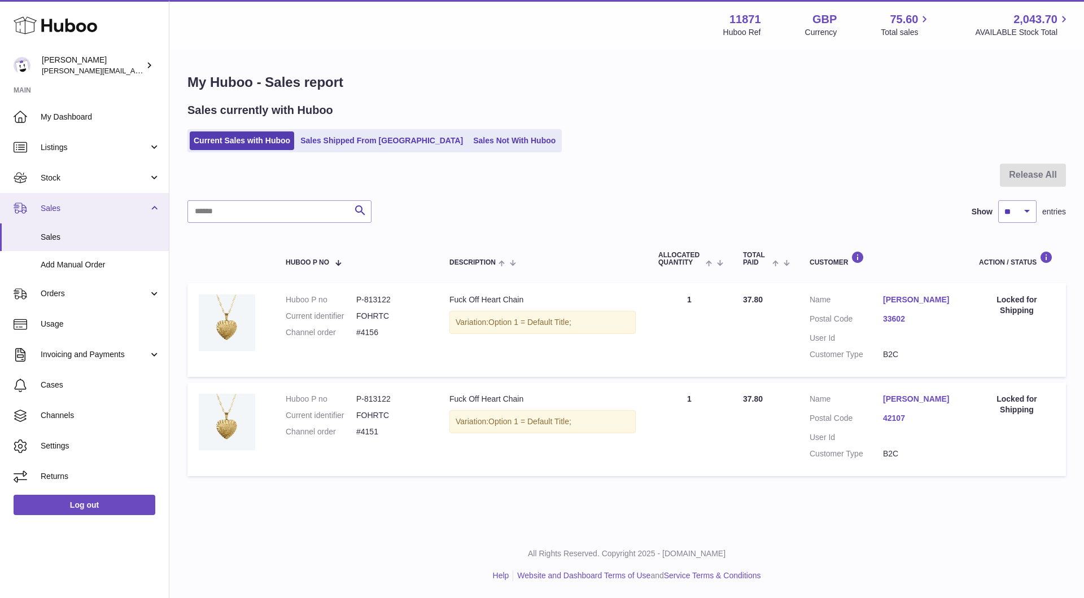
click at [71, 205] on span "Sales" at bounding box center [95, 208] width 108 height 11
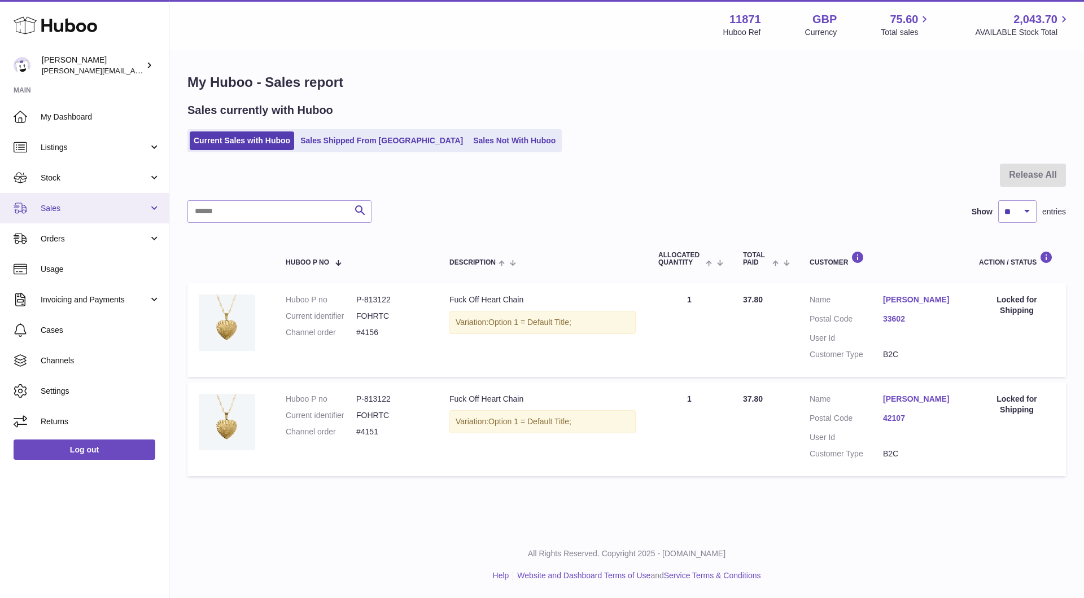
click at [71, 205] on span "Sales" at bounding box center [95, 208] width 108 height 11
